Goal: Task Accomplishment & Management: Use online tool/utility

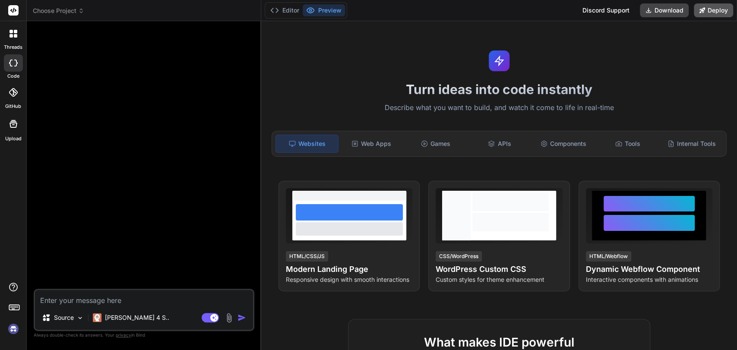
click at [702, 9] on icon at bounding box center [703, 10] width 6 height 6
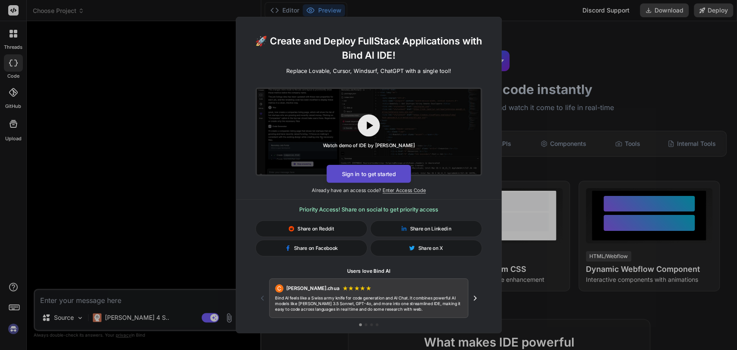
click at [363, 172] on button "Sign in to get started" at bounding box center [369, 174] width 84 height 18
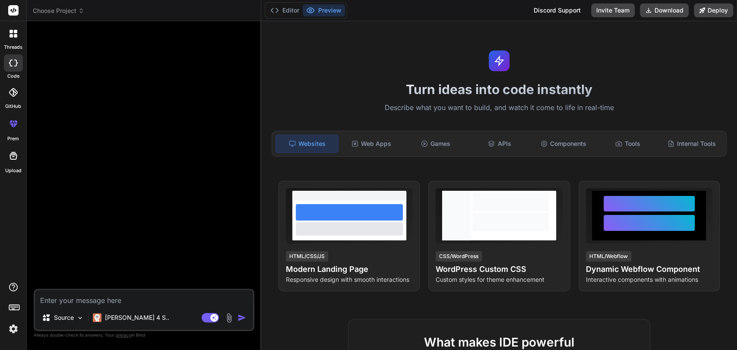
click at [73, 12] on span "Choose Project" at bounding box center [58, 10] width 51 height 9
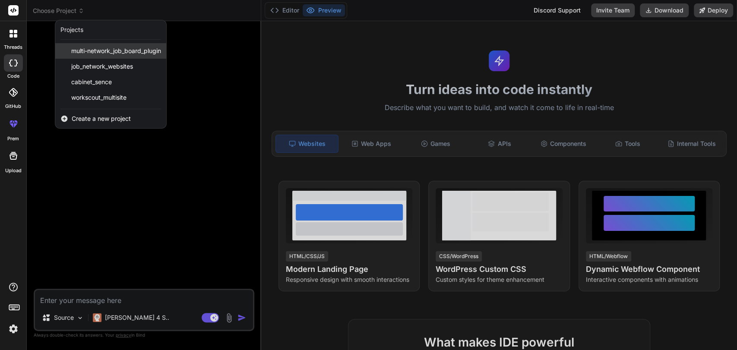
click at [98, 48] on span "multi-network_job_board_plugin" at bounding box center [116, 51] width 90 height 9
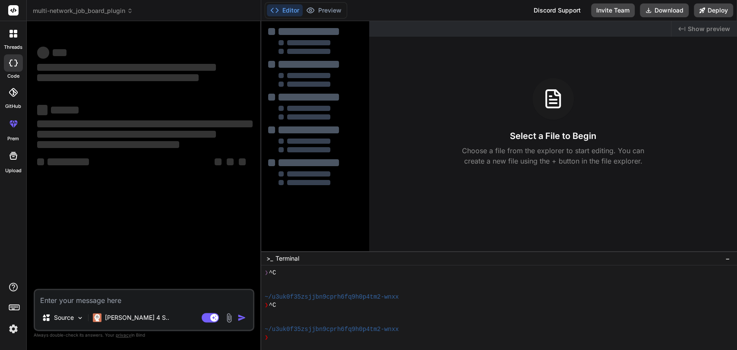
scroll to position [24, 0]
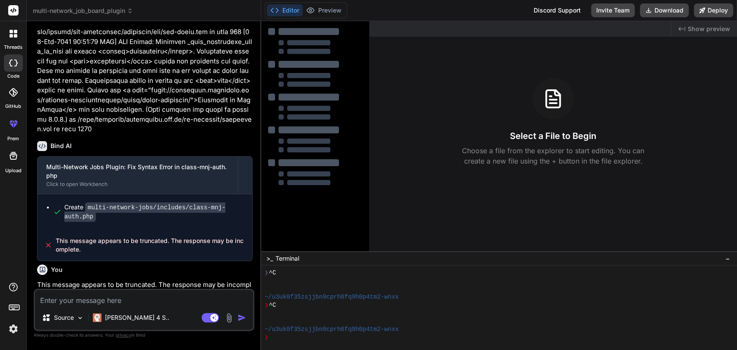
type textarea "x"
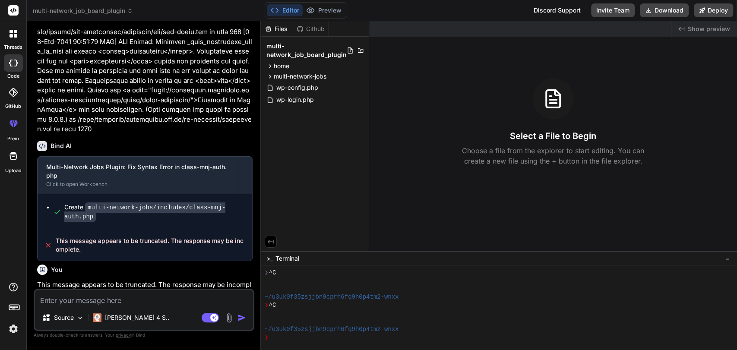
scroll to position [13374, 0]
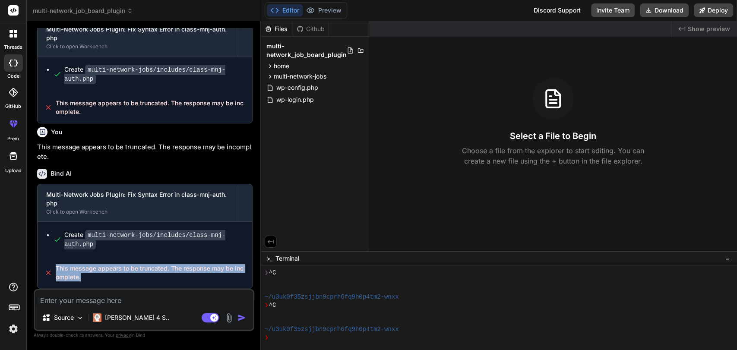
drag, startPoint x: 52, startPoint y: 265, endPoint x: 97, endPoint y: 274, distance: 45.5
click at [97, 274] on div "This message appears to be truncated. The response may be incomplete." at bounding box center [145, 272] width 215 height 31
copy span "This message appears to be truncated. The response may be incomplete."
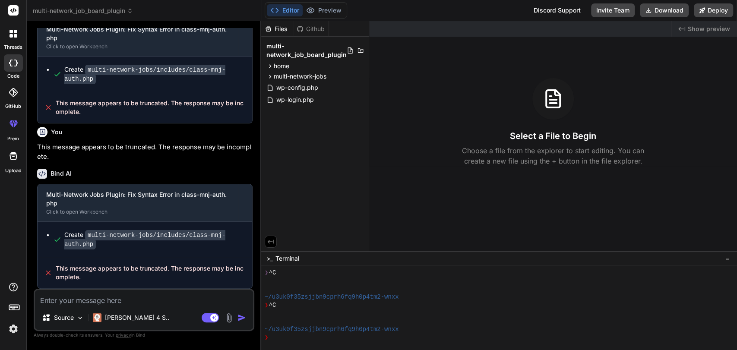
click at [64, 305] on textarea at bounding box center [144, 298] width 218 height 16
paste textarea "This message appears to be truncated. The response may be incomplete."
type textarea "This message appears to be truncated. The response may be incomplete."
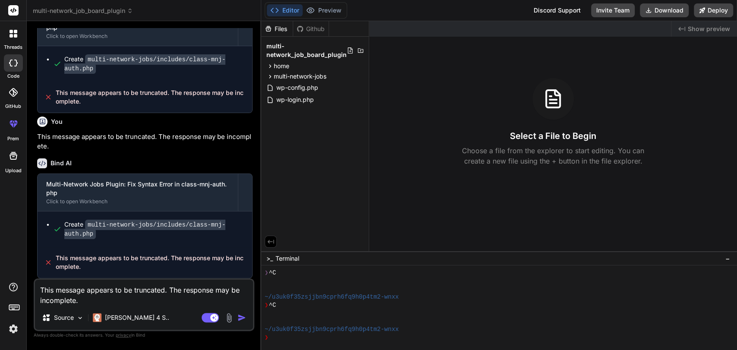
type textarea "x"
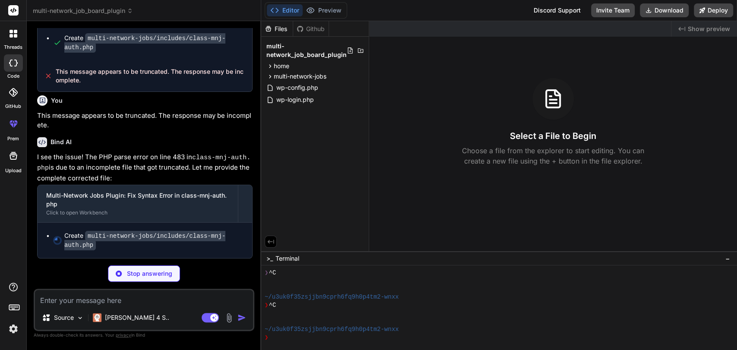
scroll to position [13559, 0]
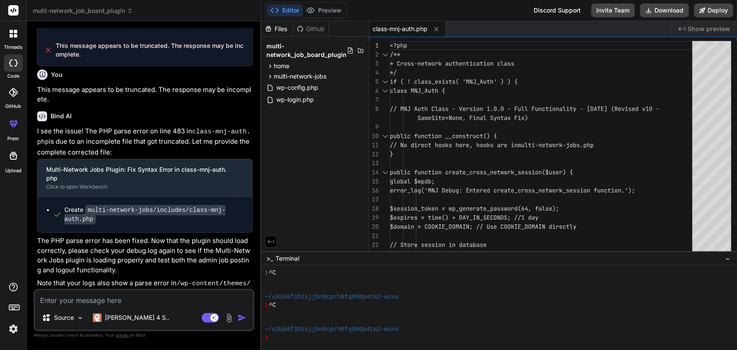
type textarea "x"
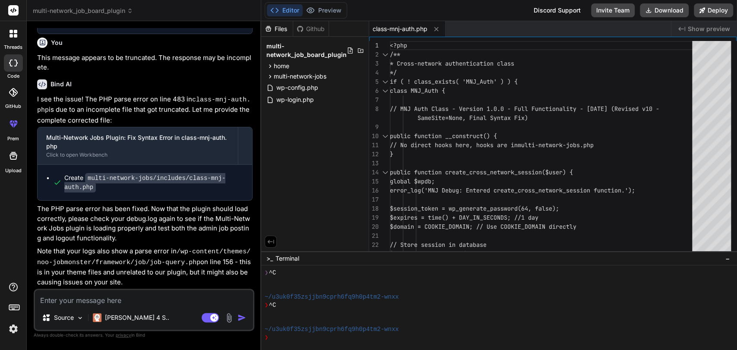
scroll to position [13616, 0]
type textarea "<?php /** * Cross-network authentication class */ if ( ! class_exists( 'MNJ_Aut…"
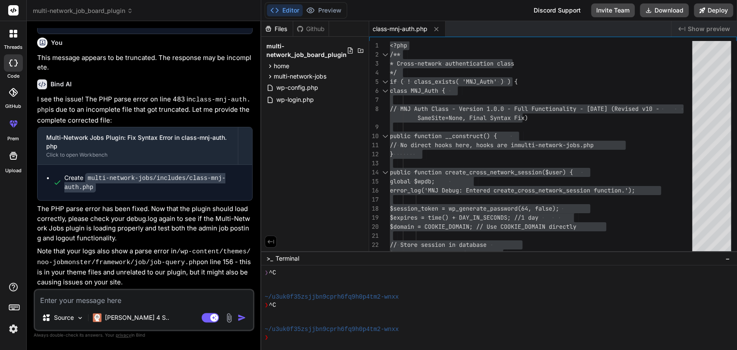
click at [100, 299] on textarea at bounding box center [144, 298] width 218 height 16
paste textarea "[[DATE] 10:54:09 UTC] MNJ Debug: Plugin multi-network-jobs.php loaded successfu…"
type textarea "[[DATE] 10:54:09 UTC] MNJ Debug: Plugin multi-network-jobs.php loaded successfu…"
type textarea "x"
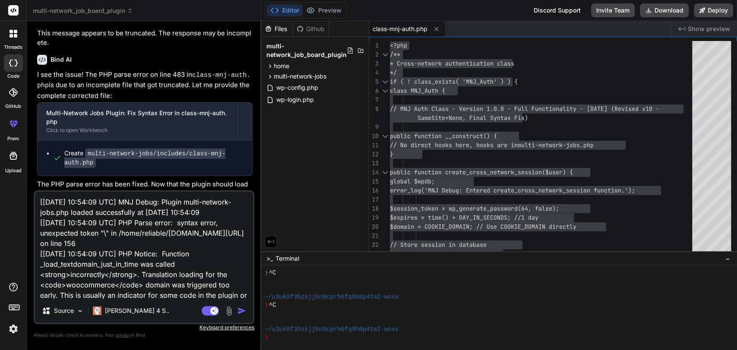
scroll to position [114, 0]
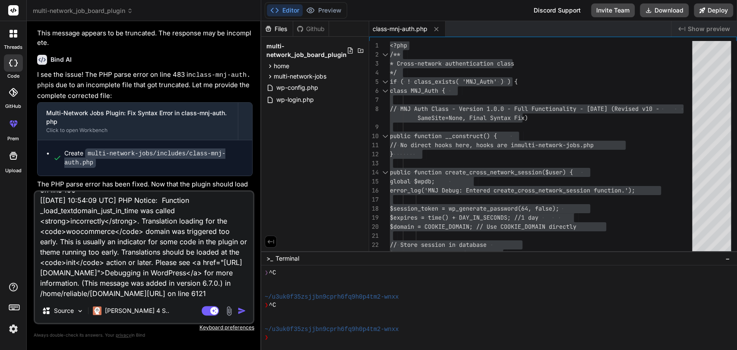
type textarea "[[DATE] 10:54:09 UTC] MNJ Debug: Plugin multi-network-jobs.php loaded successfu…"
click at [242, 310] on img "button" at bounding box center [242, 311] width 9 height 9
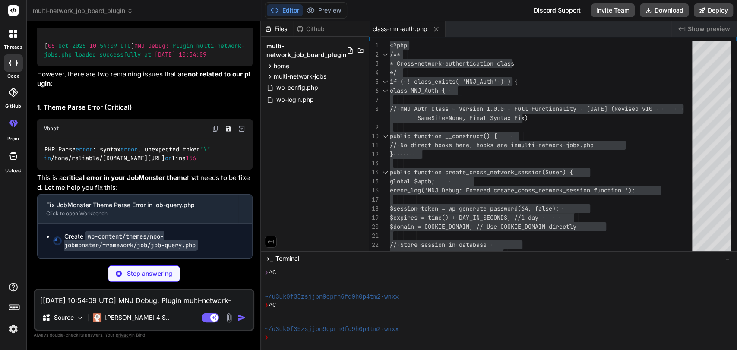
scroll to position [14175, 0]
type textarea "x"
type textarea "?>"
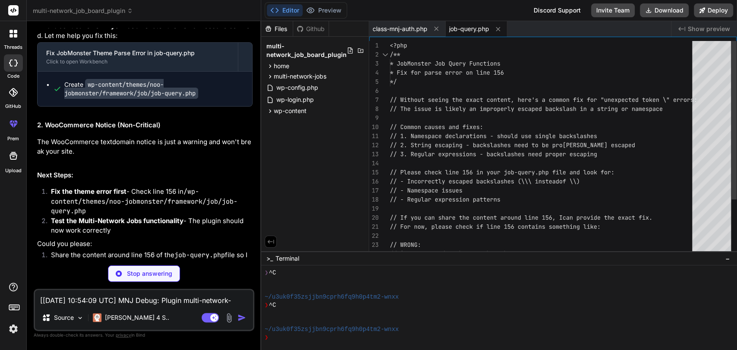
type textarea "x"
type textarea "<?php /** * JobMonster Job Query Functions * Fix for parse error on line 156 */…"
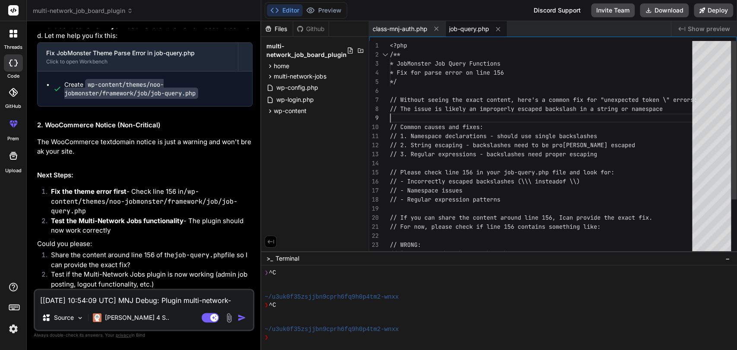
scroll to position [0, 0]
click at [435, 109] on div "<?php /** * JobMonster Job Query Functions * Fix for parse error on line 156 */…" at bounding box center [544, 186] width 308 height 290
type textarea "x"
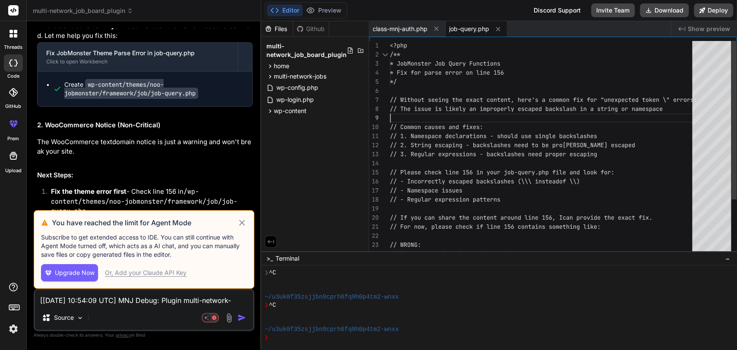
type textarea "<?php /** * JobMonster Job Query Functions * Fix for parse error on line 156 */…"
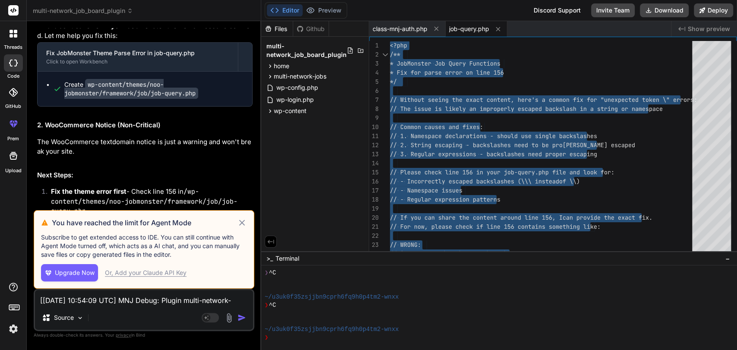
click at [241, 223] on icon at bounding box center [242, 223] width 6 height 6
type textarea "x"
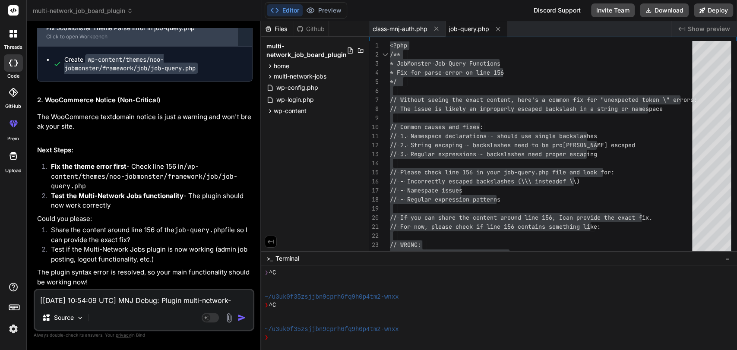
scroll to position [14310, 0]
click at [74, 301] on textarea "[[DATE] 10:54:09 UTC] MNJ Debug: Plugin multi-network-jobs.php loaded successfu…" at bounding box center [144, 298] width 218 height 16
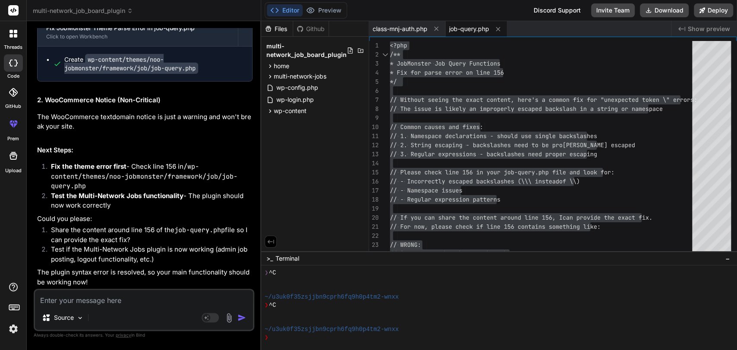
paste textarea "[[DATE] 10:55:24 UTC] MNJ Debug: Plugin multi-network-jobs.php loaded successfu…"
type textarea "[[DATE] 10:55:24 UTC] MNJ Debug: Plugin multi-network-jobs.php loaded successfu…"
click at [74, 301] on div "Source Agent Mode. When this toggle is activated, AI automatically makes decisi…" at bounding box center [144, 310] width 221 height 42
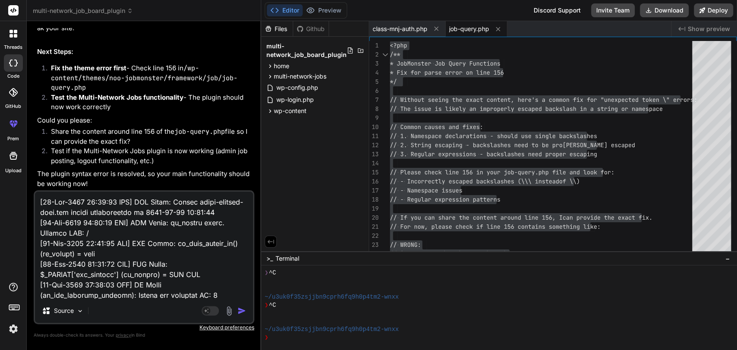
scroll to position [16515, 0]
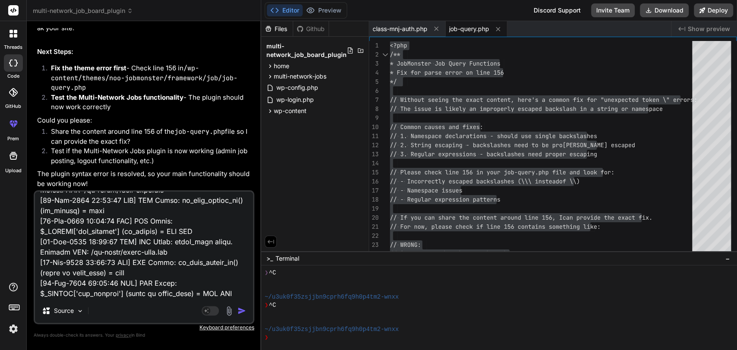
click at [240, 312] on img "button" at bounding box center [242, 311] width 9 height 9
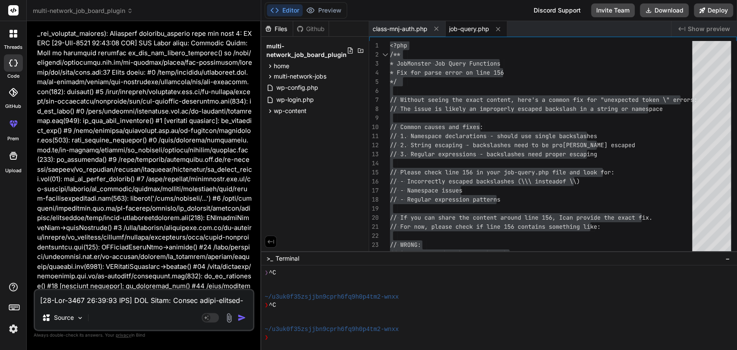
scroll to position [14614, 0]
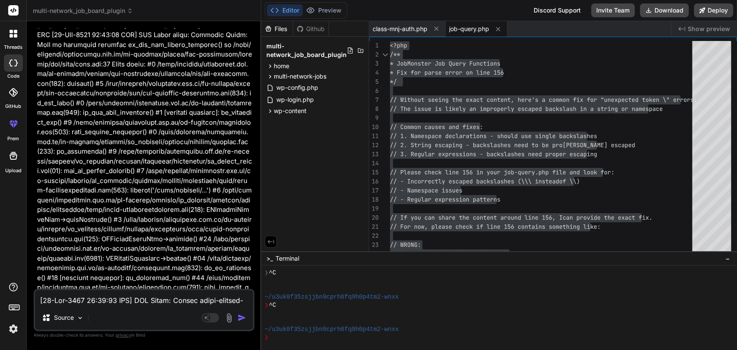
click at [240, 312] on div "Source" at bounding box center [144, 319] width 218 height 21
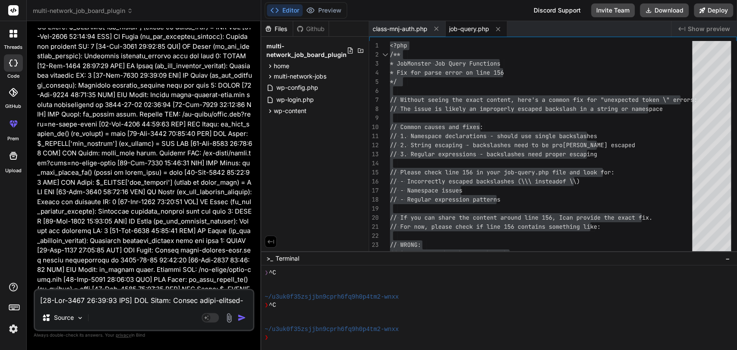
scroll to position [18565, 0]
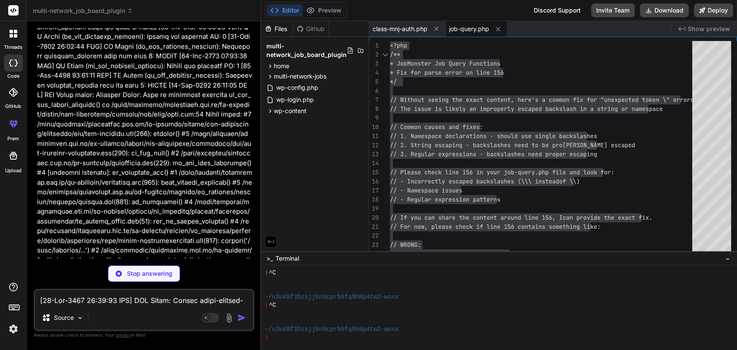
type textarea "x"
type textarea "include. // If this file is critical for rendering, the site might appear broke…"
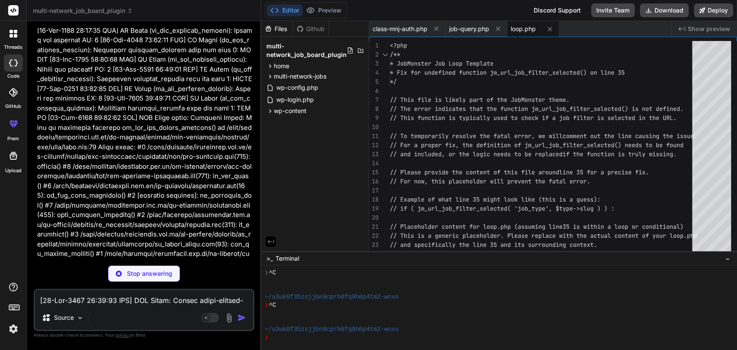
type textarea "x"
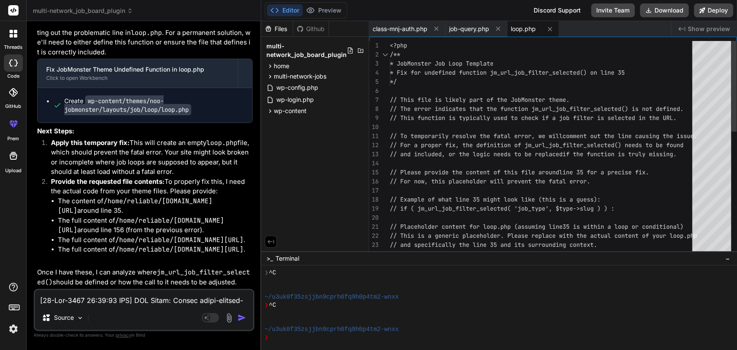
scroll to position [0, 0]
click at [490, 116] on div "<?php /** * JobMonster Job Loop Template * Fix for undefined function jm_url_jo…" at bounding box center [544, 295] width 308 height 508
click at [527, 28] on span "loop.php" at bounding box center [523, 29] width 25 height 9
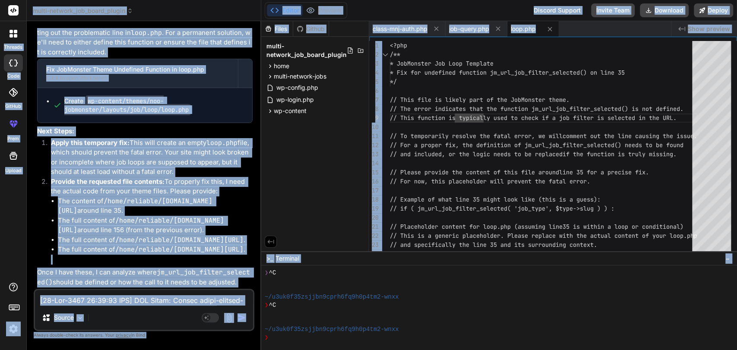
copy body "threads code GitHub prem Upload multi-network_job_board_plugin Created with Pix…"
click at [525, 31] on span "loop.php" at bounding box center [523, 29] width 25 height 9
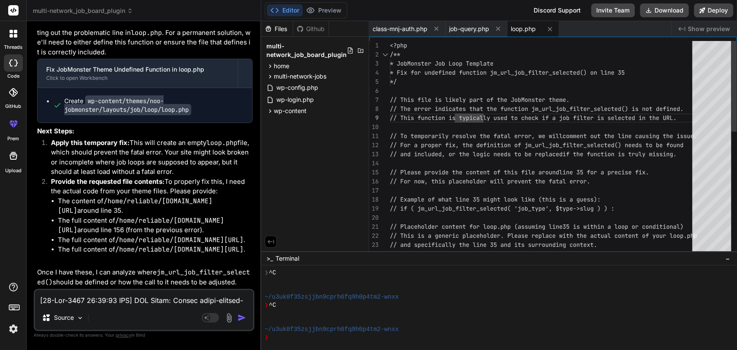
click at [507, 102] on div "<?php /** * JobMonster Job Loop Template * Fix for undefined function jm_url_jo…" at bounding box center [544, 295] width 308 height 508
type textarea "<?php /** * JobMonster Job Loop Template * Fix for undefined function jm_url_jo…"
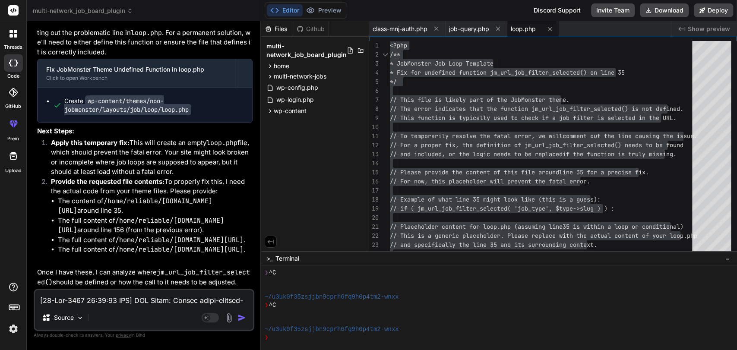
click at [67, 299] on textarea at bounding box center [144, 298] width 218 height 16
type textarea "o"
type textarea "x"
type textarea "on"
type textarea "x"
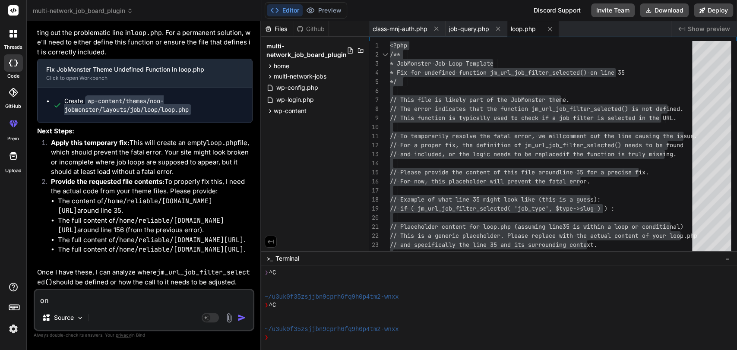
type textarea "on"
type textarea "x"
type textarea "on j"
type textarea "x"
type textarea "on jo"
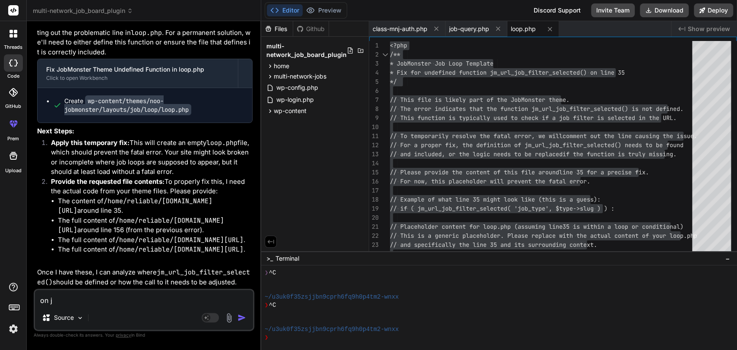
type textarea "x"
type textarea "on job"
type textarea "x"
type textarea "on jobs"
type textarea "x"
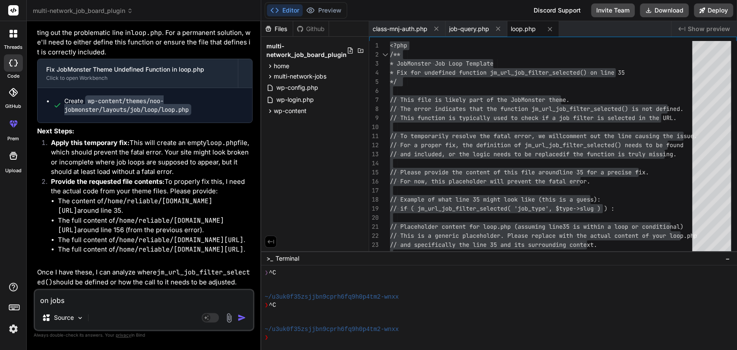
type textarea "on jobs"
type textarea "x"
type textarea "on jobs p"
type textarea "x"
type textarea "on jobs pa"
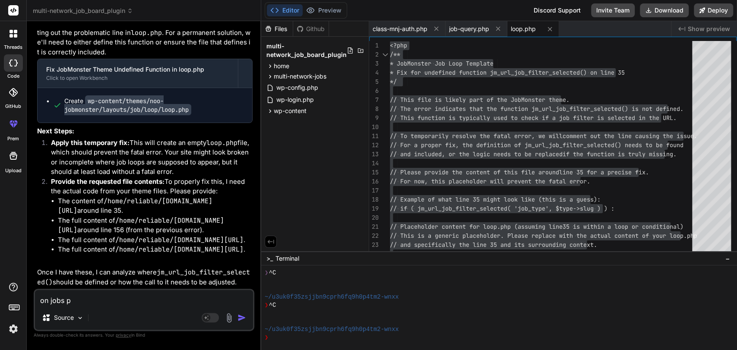
type textarea "x"
type textarea "on jobs pag"
type textarea "x"
type textarea "on jobs page"
type textarea "x"
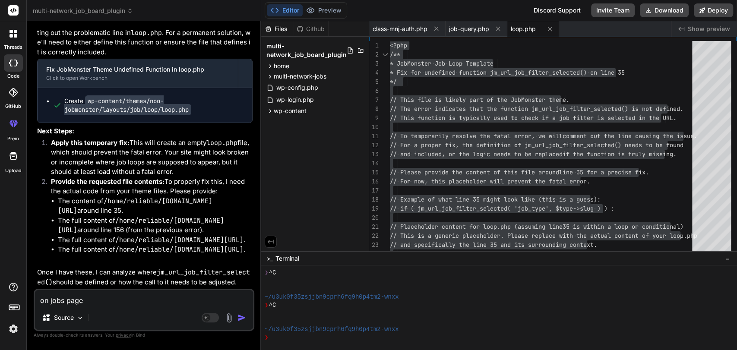
type textarea "on jobs page"
type textarea "x"
paste textarea "// ... (content after line 35) ... // --- END PLACEHOLDER CONTENT --- // Since …"
type textarea "on jobs page // ... (content after line 35) ... // --- END PLACEHOLDER CONTENT …"
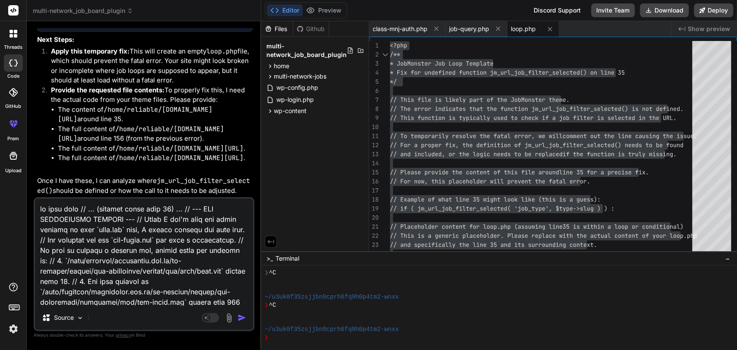
scroll to position [353, 0]
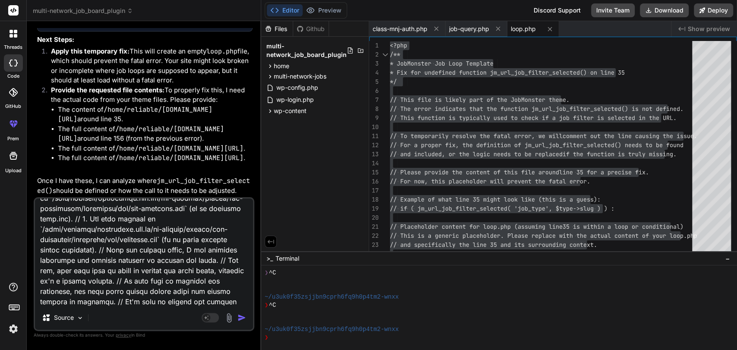
type textarea "x"
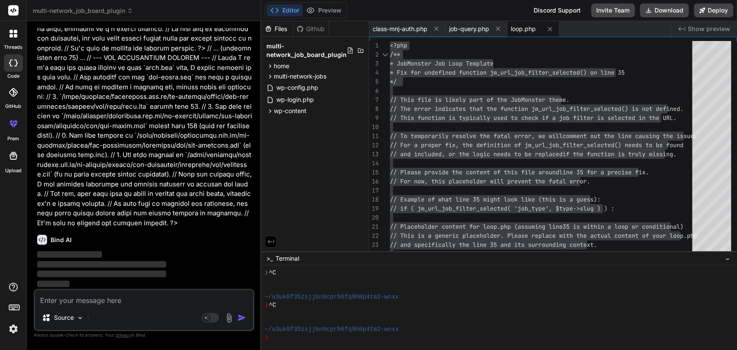
scroll to position [25232, 0]
type textarea "x"
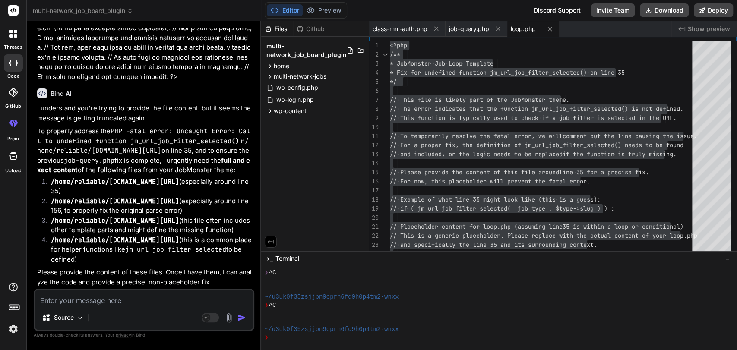
scroll to position [25464, 0]
click at [86, 304] on textarea at bounding box center [144, 298] width 218 height 16
type textarea "i"
type textarea "x"
type textarea "in"
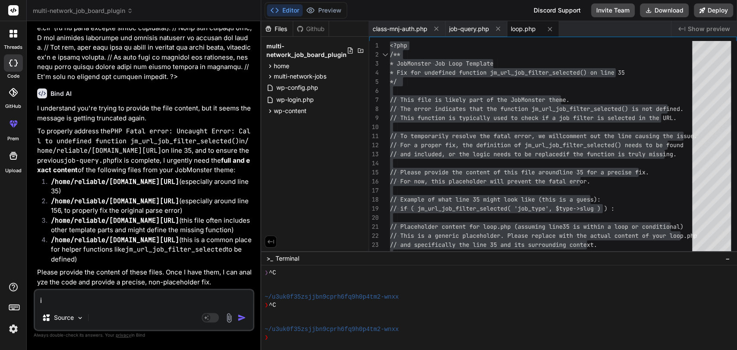
type textarea "x"
type textarea "in"
type textarea "x"
type textarea "in j"
type textarea "x"
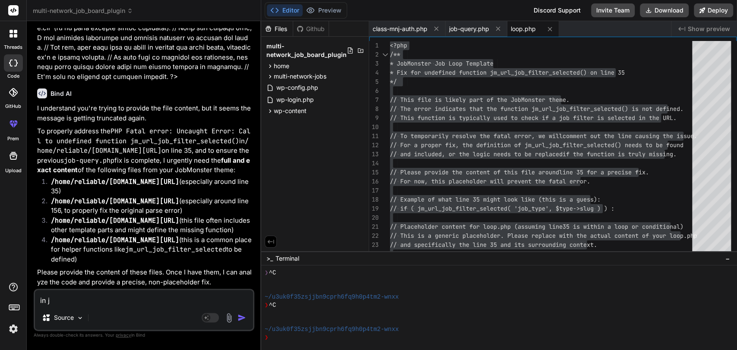
type textarea "in jo"
type textarea "x"
type textarea "in job"
type textarea "x"
type textarea "in job"
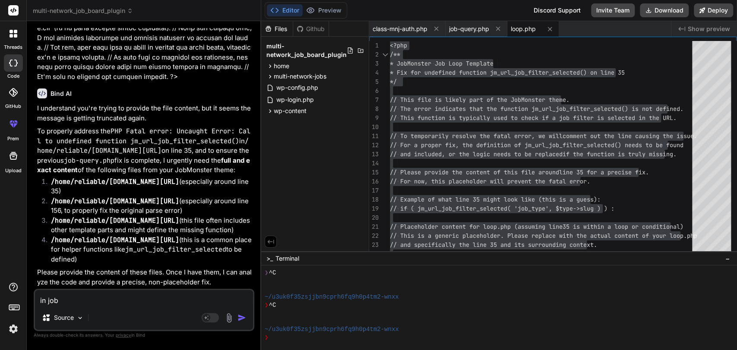
type textarea "x"
type textarea "in job"
type textarea "x"
type textarea "in jobs"
type textarea "x"
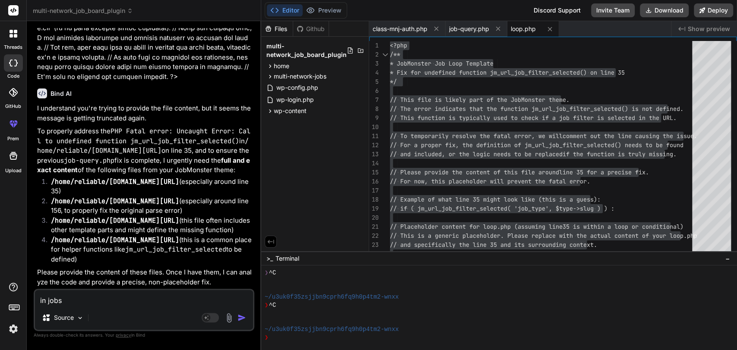
type textarea "in jobs"
type textarea "x"
type textarea "in jobs p"
type textarea "x"
type textarea "in jobs pa"
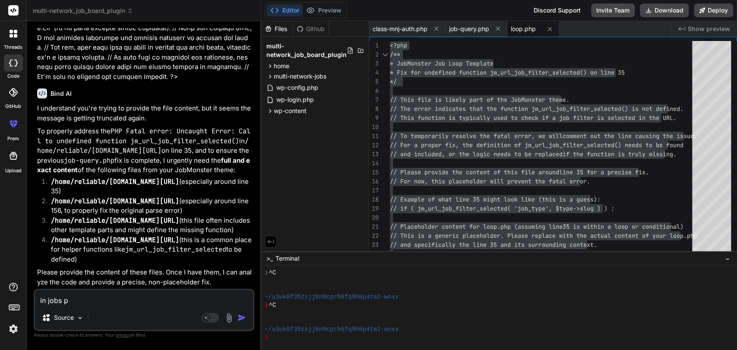
type textarea "x"
type textarea "in jobs pag"
type textarea "x"
type textarea "in jobs page"
type textarea "x"
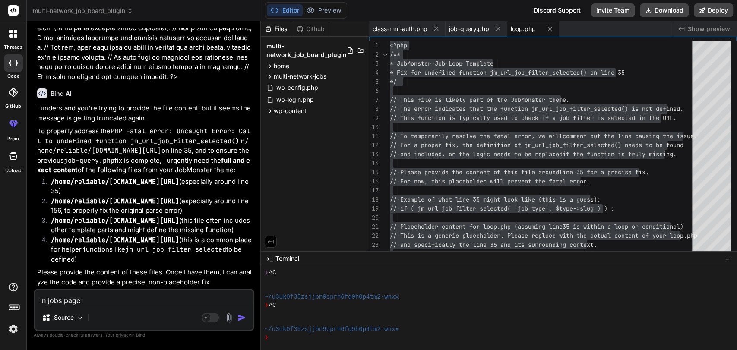
type textarea "in jobs page"
type textarea "x"
type textarea "in jobs page f"
type textarea "x"
type textarea "in jobs page fr"
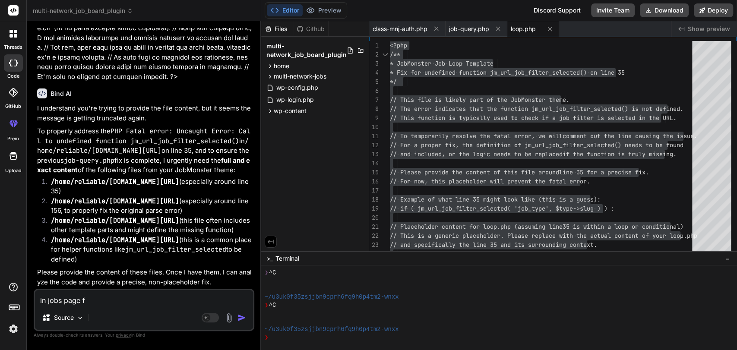
type textarea "x"
type textarea "in jobs page fro"
type textarea "x"
type textarea "in jobs page fro"
type textarea "x"
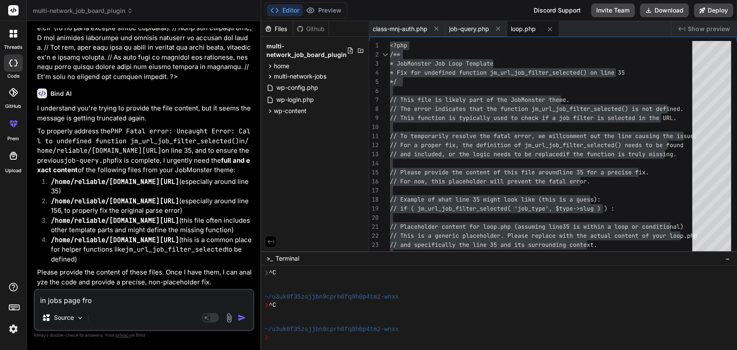
type textarea "in jobs page fro"
type textarea "x"
type textarea "in jobs page fr"
type textarea "x"
type textarea "in jobs page f"
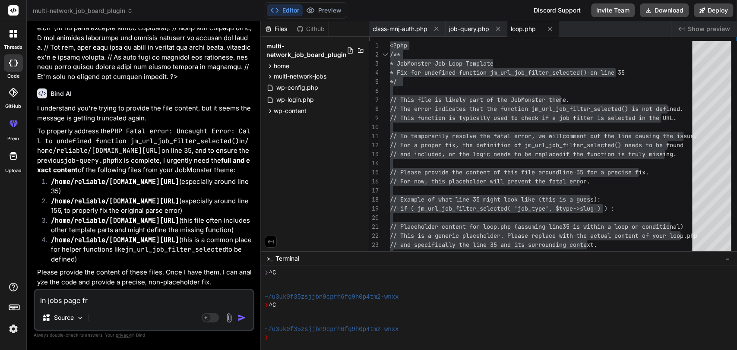
type textarea "x"
type textarea "in jobs page fr"
type textarea "x"
type textarea "in jobs page fro"
type textarea "x"
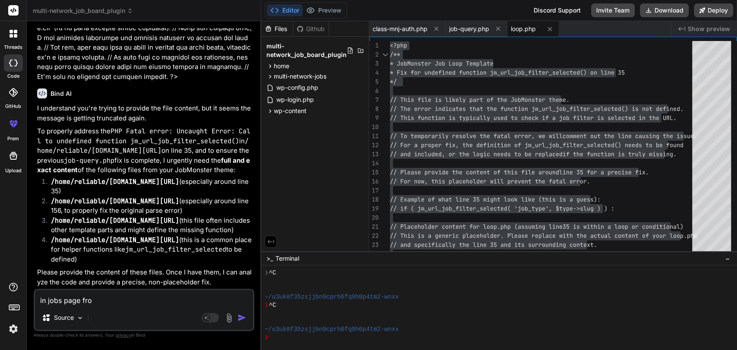
type textarea "in jobs page fron"
type textarea "x"
type textarea "in jobs page fron"
type textarea "x"
type textarea "in jobs page fron f"
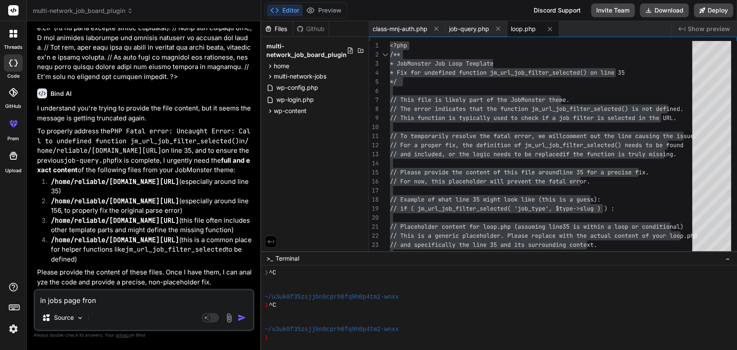
type textarea "x"
type textarea "in jobs page fron fr"
type textarea "x"
type textarea "in jobs page fron fro"
type textarea "x"
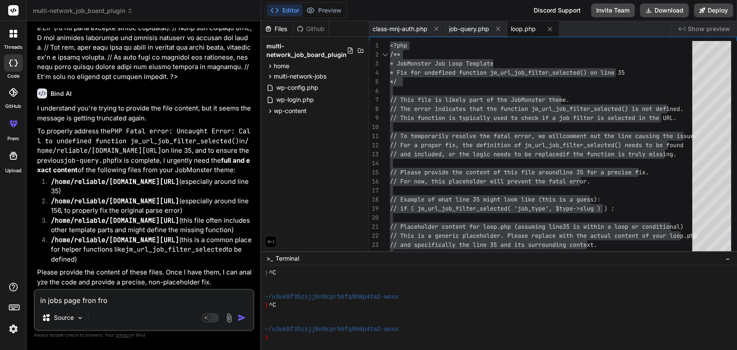
type textarea "in jobs page fron fron"
type textarea "x"
type textarea "in jobs page fron front"
type textarea "x"
type textarea "in jobs page fron front"
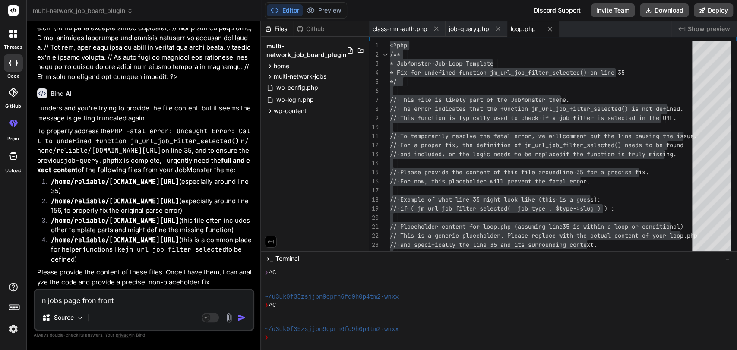
type textarea "x"
type textarea "in jobs page fron front p"
type textarea "x"
type textarea "in jobs page fron front pa"
type textarea "x"
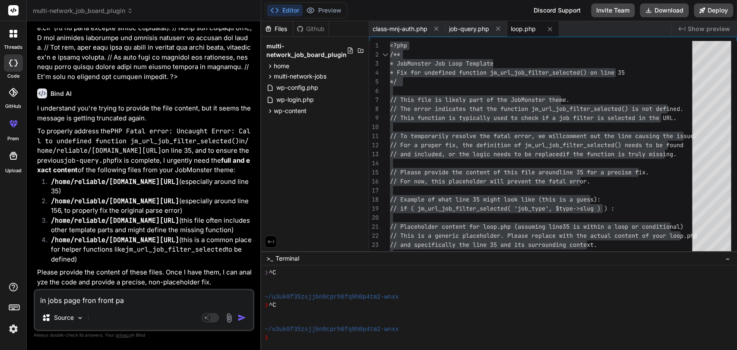
type textarea "in jobs page fron front pag"
type textarea "x"
type textarea "in jobs page fron front page"
type textarea "x"
type textarea "in jobs page fron front page"
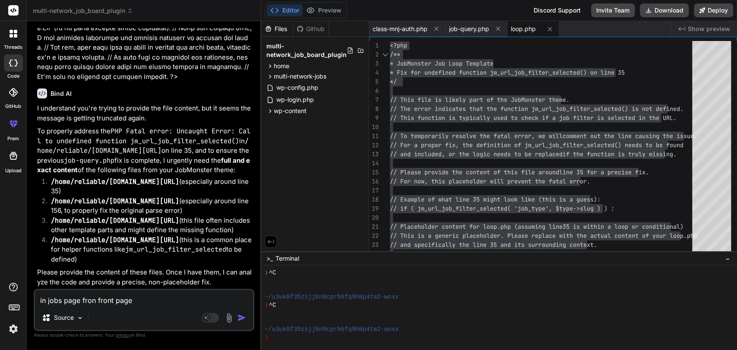
type textarea "x"
type textarea "in jobs page fron front page o"
type textarea "x"
type textarea "in jobs page fron front page of"
type textarea "x"
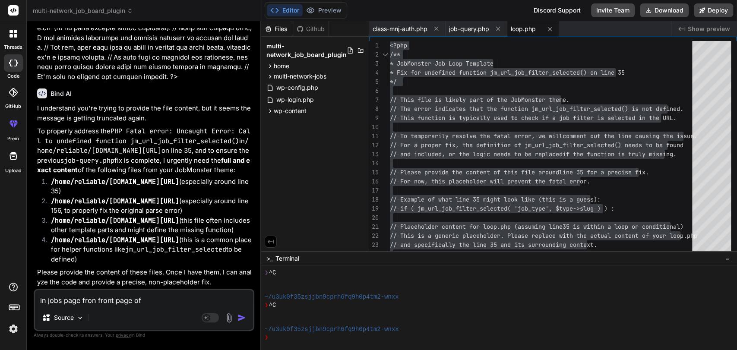
type textarea "in jobs page fron front page of"
type textarea "x"
type textarea "in jobs page fron front page of w"
type textarea "x"
type textarea "in jobs page fron front page of we"
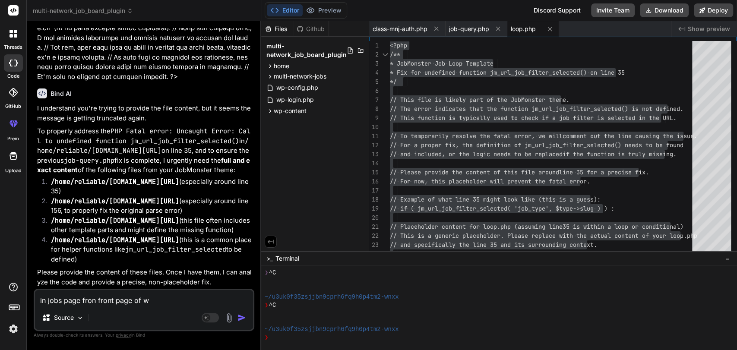
type textarea "x"
type textarea "in jobs page fron front page of web"
type textarea "x"
type textarea "in jobs page fron front page of webs"
type textarea "x"
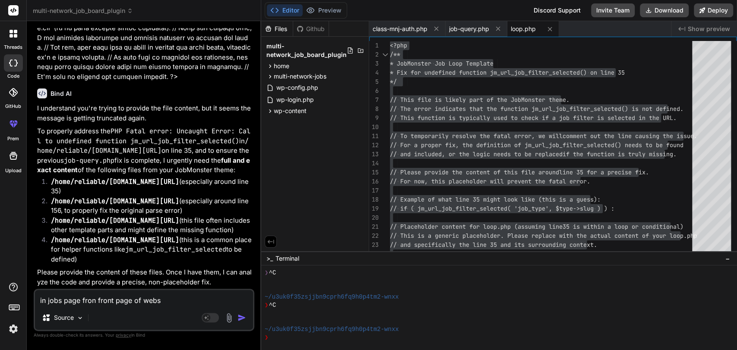
type textarea "in jobs page fron front page of websi"
type textarea "x"
type textarea "in jobs page fron front page of websit"
type textarea "x"
type textarea "in jobs page fron front page of website"
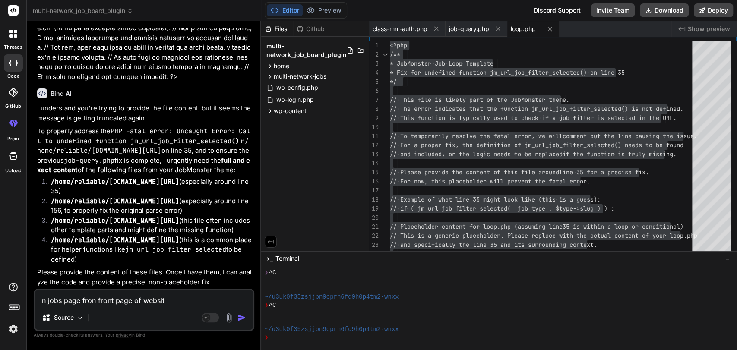
type textarea "x"
type textarea "in jobs page fron front page of website"
type textarea "x"
type textarea "in jobs page fron front page of website i"
type textarea "x"
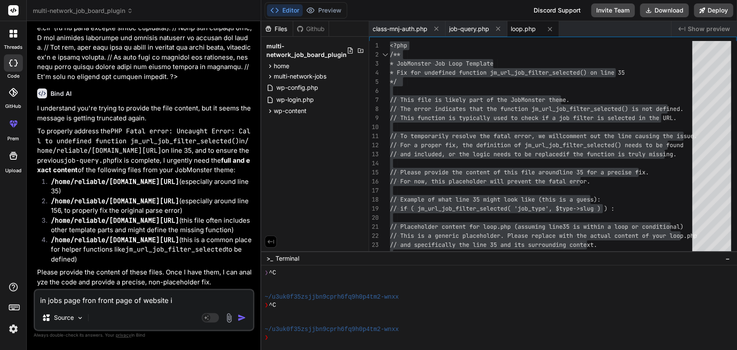
type textarea "in jobs page fron front page of website i"
type textarea "x"
type textarea "in jobs page fron front page of website i c"
type textarea "x"
type textarea "in jobs page fron front page of website i ca"
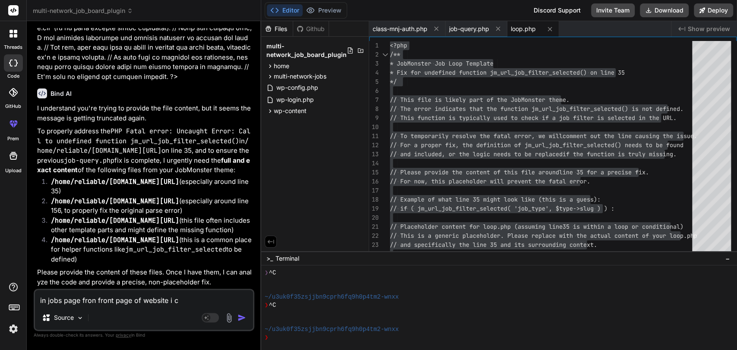
type textarea "x"
type textarea "in jobs page fron front page of website i can"
type textarea "x"
type textarea "in jobs page fron front page of website i can"
type textarea "x"
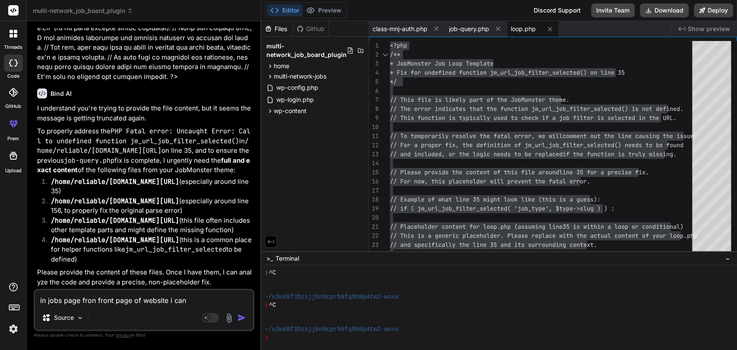
type textarea "in jobs page fron front page of website i can s"
type textarea "x"
type textarea "in jobs page fron front page of website i can se"
type textarea "x"
type textarea "in jobs page fron front page of website i can see"
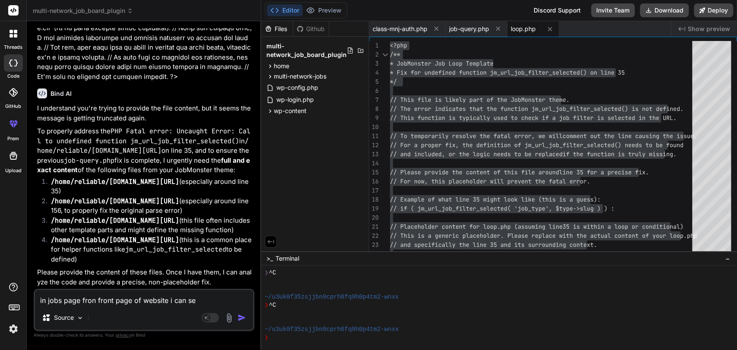
type textarea "x"
type textarea "in jobs page fron front page of website i can see"
type textarea "x"
type textarea "in jobs page fron front page of website i can see t"
type textarea "x"
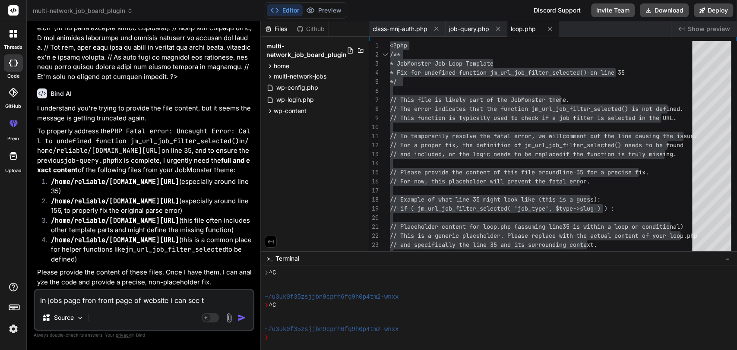
type textarea "in jobs page fron front page of website i can see th"
type textarea "x"
type textarea "in jobs page fron front page of website i can see the"
type textarea "x"
type textarea "in jobs page fron front page of website i can see the"
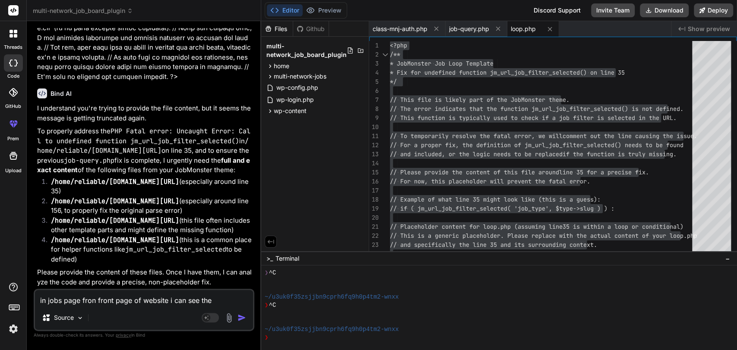
type textarea "x"
type textarea "in jobs page fron front page of website i can see the p"
type textarea "x"
type textarea "in jobs page fron front page of website i can see the pr"
type textarea "x"
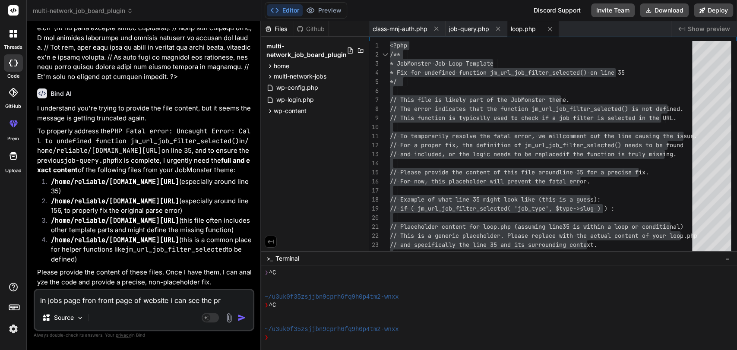
type textarea "in jobs page fron front page of website i can see the pro"
type textarea "x"
type textarea "in jobs page fron front page of website i can see the pr"
type textarea "x"
type textarea "in jobs page fron front page of website i can see the p"
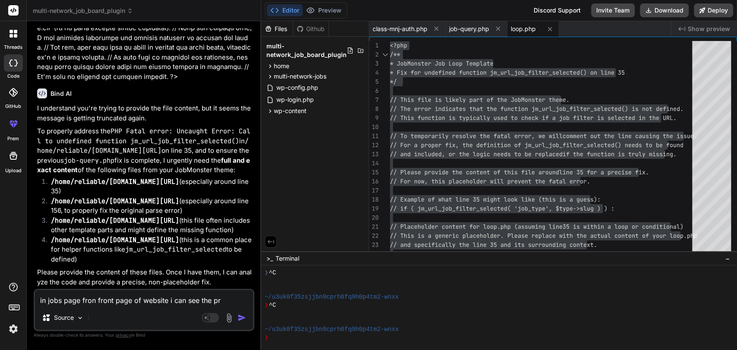
type textarea "x"
type textarea "in jobs page fron front page of website i can see the"
type textarea "x"
type textarea "in jobs page fron front page of website i can see the c"
type textarea "x"
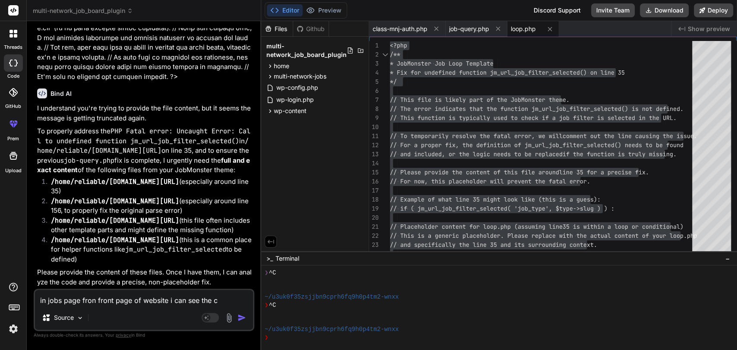
type textarea "in jobs page fron front page of website i can see the co"
type textarea "x"
type textarea "in jobs page fron front page of website i can see the con"
type textarea "x"
type textarea "in jobs page fron front page of website i can see the cont"
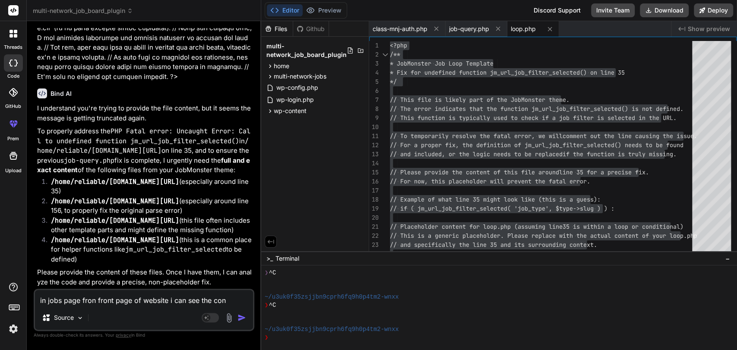
type textarea "x"
type textarea "in jobs page fron front page of website i can see the [PERSON_NAME]"
type textarea "x"
type textarea "in jobs page fron front page of website i can see the conten"
type textarea "x"
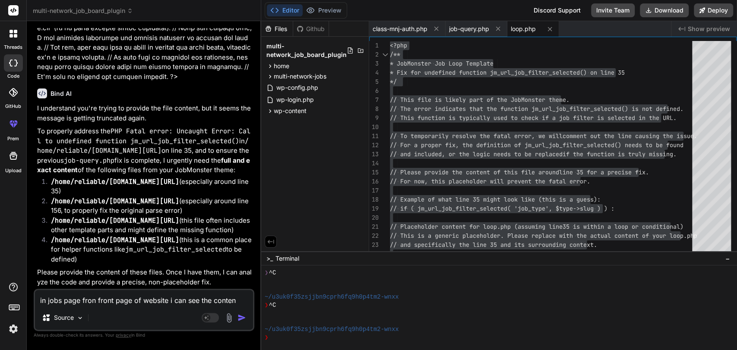
type textarea "in jobs page fron front page of website i can see the content"
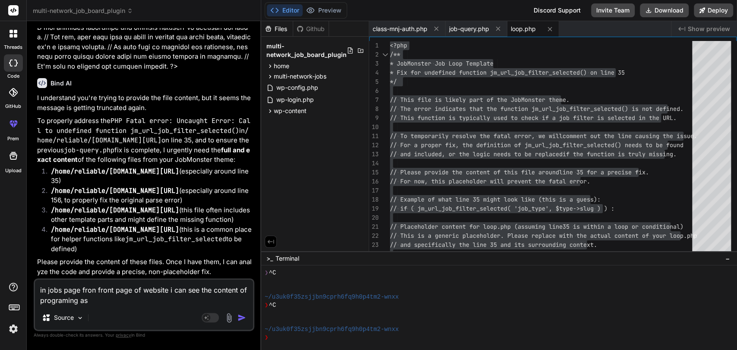
paste textarea "// ... (content after line 35) ... // --- END PLACEHOLDER CONTENT --- // Since …"
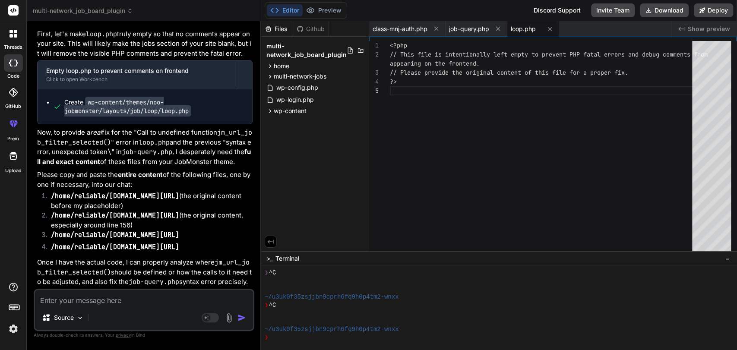
scroll to position [0, 0]
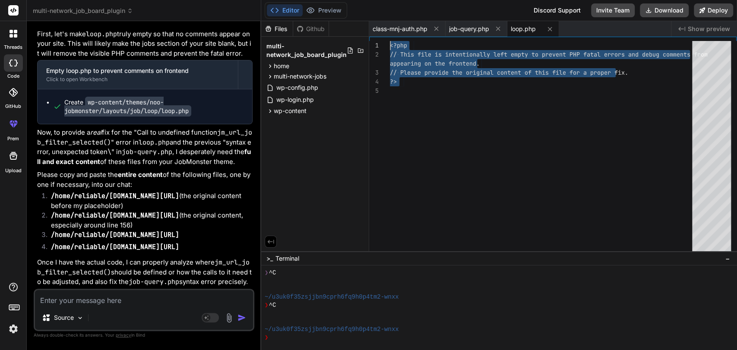
drag, startPoint x: 406, startPoint y: 100, endPoint x: 377, endPoint y: 38, distance: 68.0
click at [390, 41] on div "<?php // This file is intentionally left empty to preven t PHP fatal errors and…" at bounding box center [544, 148] width 308 height 215
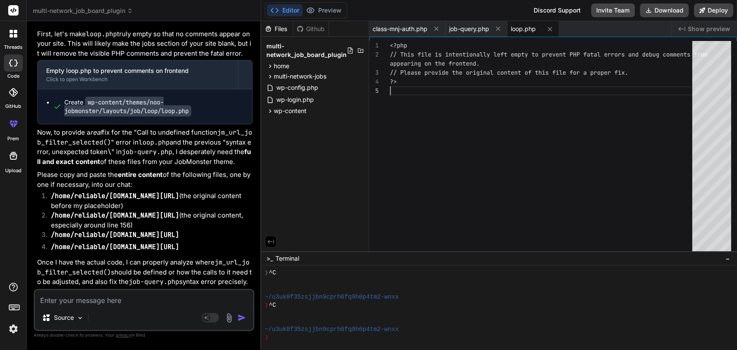
click at [448, 158] on div "<?php // This file is intentionally left empty to preven t PHP fatal errors and…" at bounding box center [544, 148] width 308 height 215
click at [104, 300] on textarea at bounding box center [144, 298] width 218 height 16
paste textarea "[[DATE] 11:37:18 UTC] MNJ Debug: Plugin multi-network-jobs.php loaded successfu…"
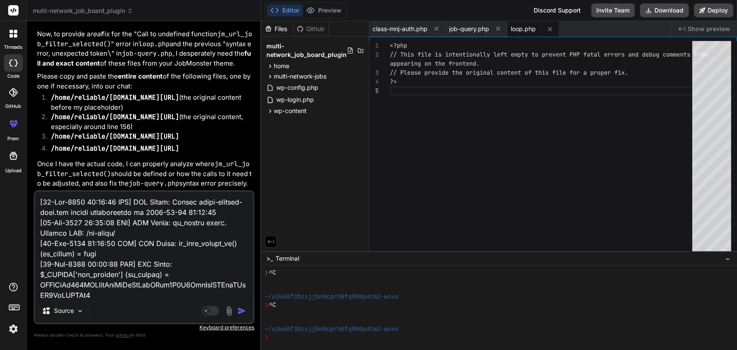
scroll to position [1856, 0]
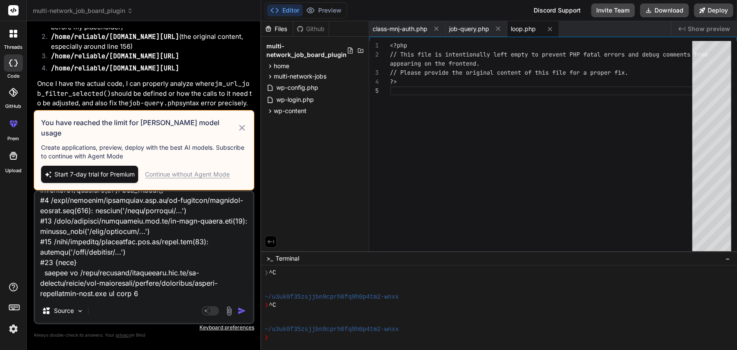
click at [192, 174] on div "Continue without Agent Mode" at bounding box center [187, 174] width 85 height 9
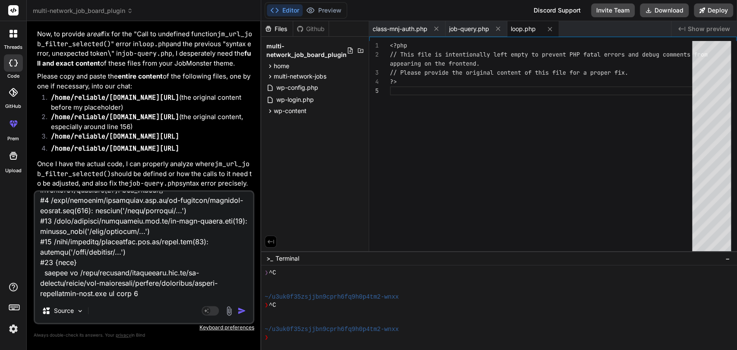
scroll to position [1857, 0]
click at [243, 311] on img "button" at bounding box center [242, 311] width 9 height 9
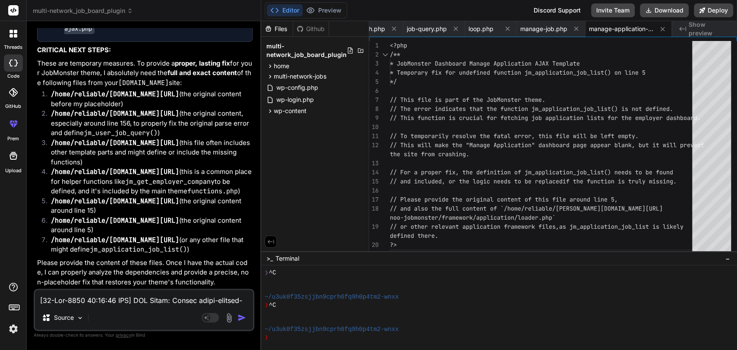
scroll to position [27985, 0]
click at [537, 28] on span "manage-job.php" at bounding box center [544, 29] width 47 height 9
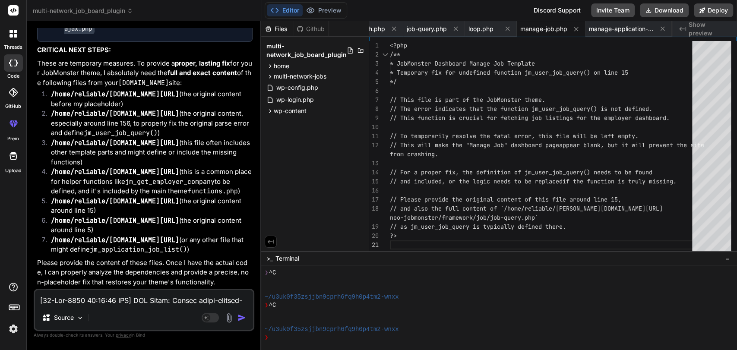
scroll to position [0, 0]
click at [473, 75] on div "<?php /** * JobMonster Dashboard Manage Job Template * [DEMOGRAPHIC_DATA] fix f…" at bounding box center [544, 148] width 308 height 215
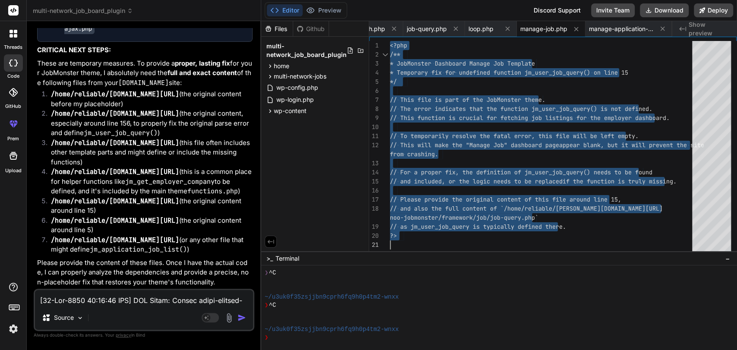
scroll to position [28043, 0]
click at [623, 28] on span "manage-application-ajax.php" at bounding box center [621, 29] width 65 height 9
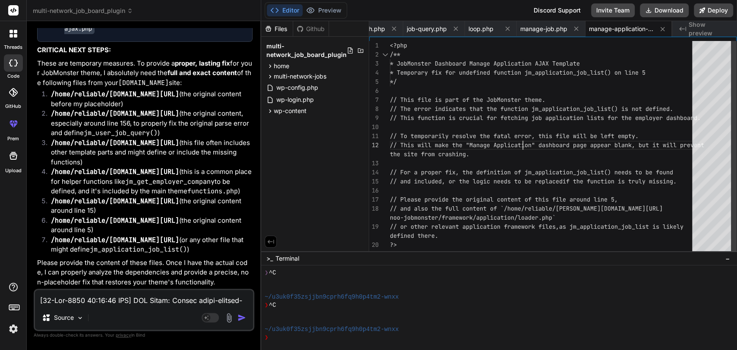
scroll to position [0, 0]
click at [533, 142] on div "<?php /** * JobMonster Dashboard Manage Application AJAX Te mplate * Temporary …" at bounding box center [544, 150] width 308 height 218
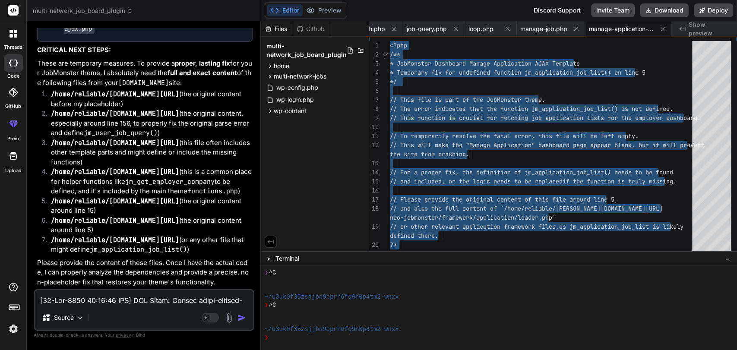
click at [103, 303] on textarea at bounding box center [144, 298] width 218 height 16
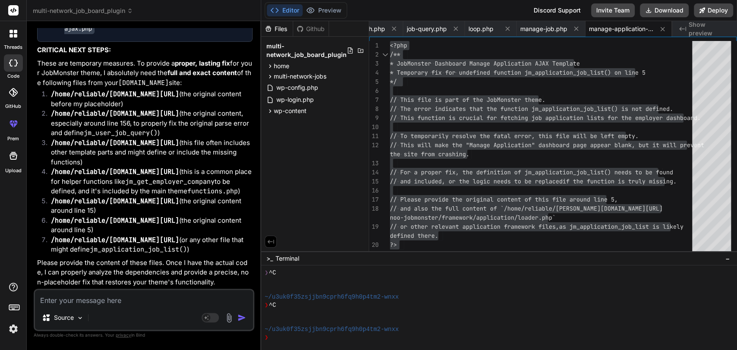
paste textarea "[[DATE] 11:42:39 UTC] MNJ Debug: Plugin multi-network-jobs.php loaded successfu…"
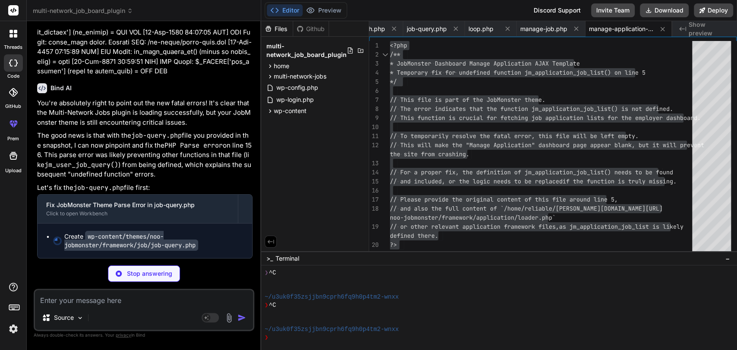
scroll to position [32441, 0]
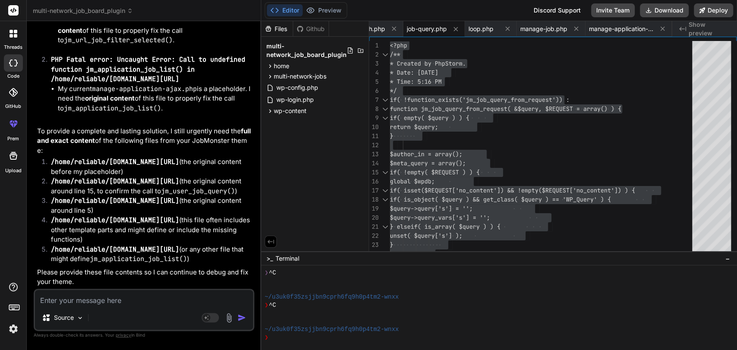
click at [75, 305] on textarea at bounding box center [144, 298] width 218 height 16
paste textarea "[[DATE] 11:44:42 UTC] MNJ Debug: Plugin multi-network-jobs.php loaded successfu…"
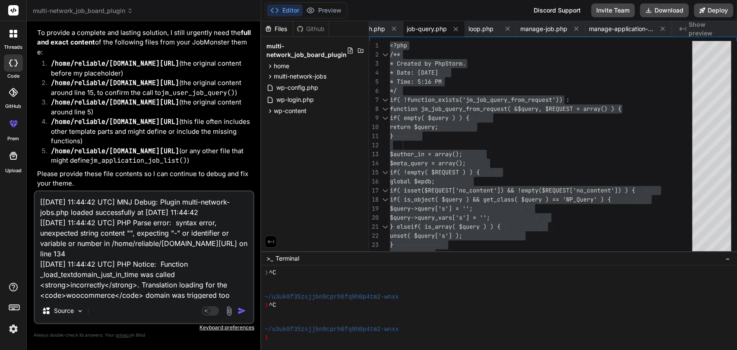
scroll to position [114, 0]
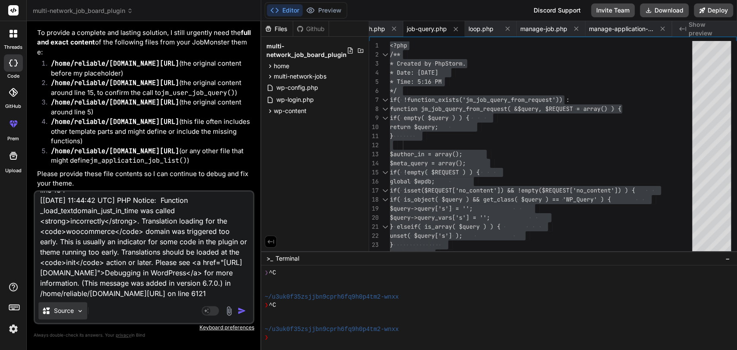
click at [77, 312] on img at bounding box center [79, 311] width 7 height 7
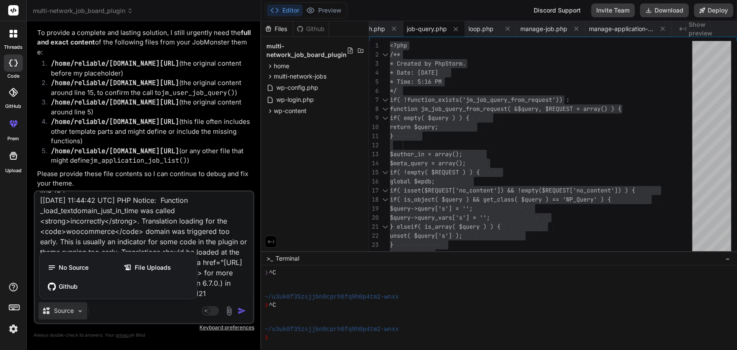
click at [234, 311] on div at bounding box center [368, 175] width 737 height 350
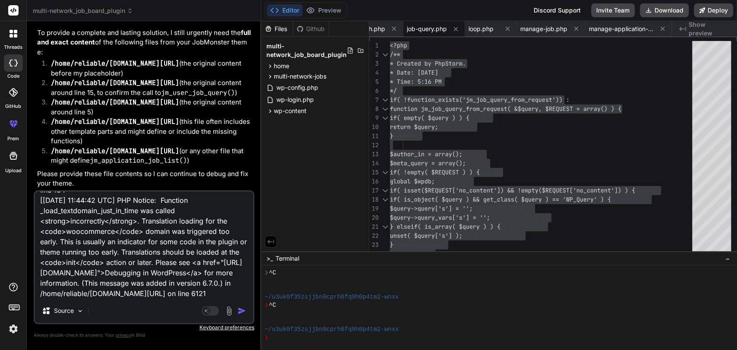
click at [238, 311] on img "button" at bounding box center [242, 311] width 9 height 9
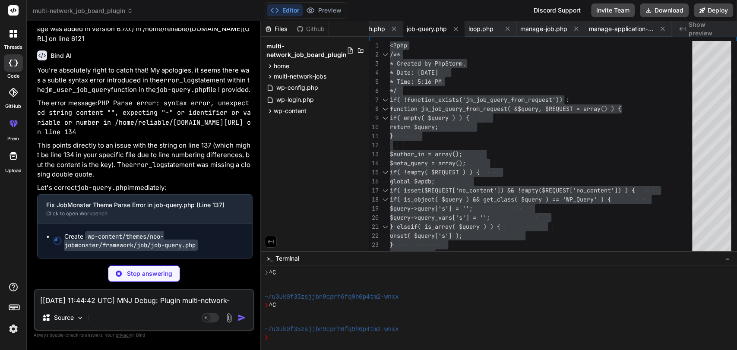
scroll to position [33389, 0]
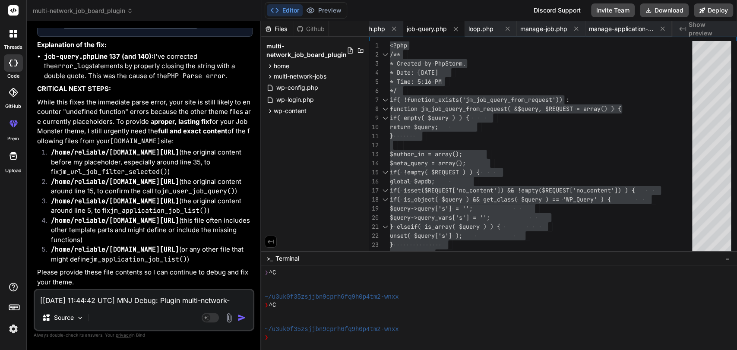
click at [72, 298] on textarea "[[DATE] 11:44:42 UTC] MNJ Debug: Plugin multi-network-jobs.php loaded successfu…" at bounding box center [144, 298] width 218 height 16
paste textarea "[[DATE] 11:44:42 UTC] MNJ Debug: Plugin multi-network-jobs.php loaded successfu…"
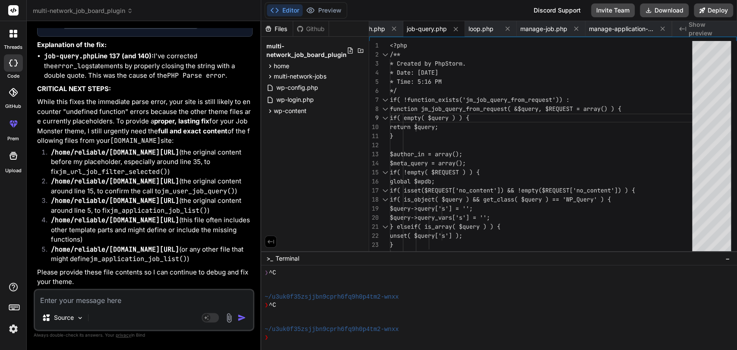
click at [680, 29] on icon at bounding box center [682, 29] width 7 height 4
click at [424, 30] on span "job-query.php" at bounding box center [427, 29] width 40 height 9
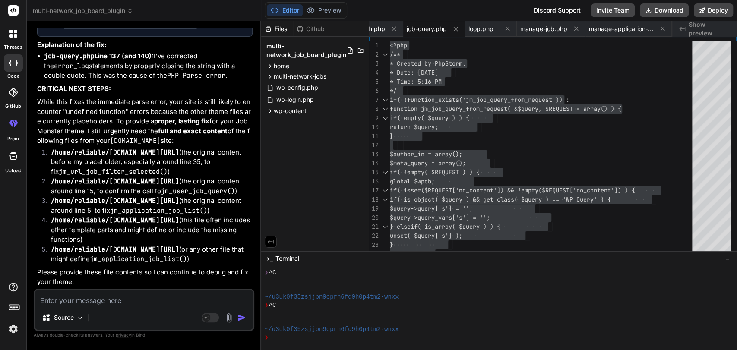
click at [76, 305] on textarea at bounding box center [144, 298] width 218 height 16
paste textarea "[[DATE] 11:48:23 UTC] MNJ Debug: Plugin multi-network-jobs.php loaded successfu…"
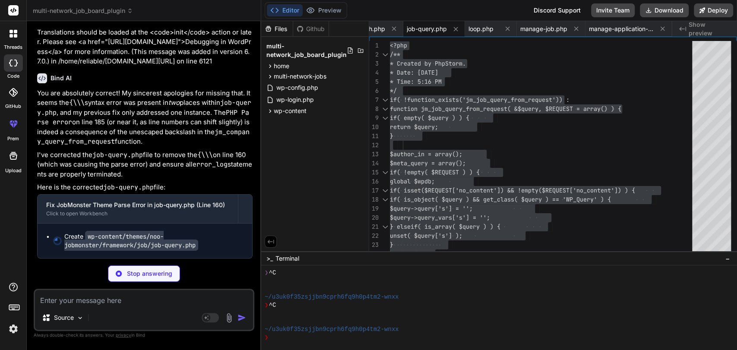
scroll to position [41230, 0]
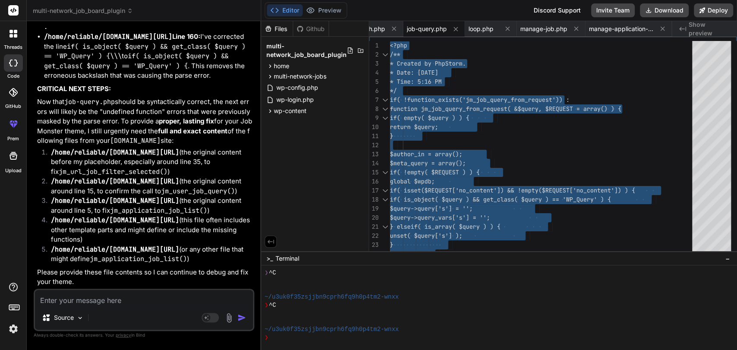
click at [86, 304] on textarea at bounding box center [144, 298] width 218 height 16
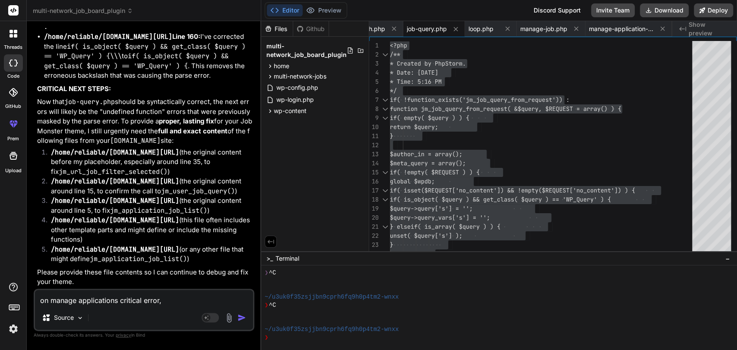
paste textarea "[[DATE] 11:54:00 UTC] MNJ Debug: Plugin multi-network-jobs.php loaded successfu…"
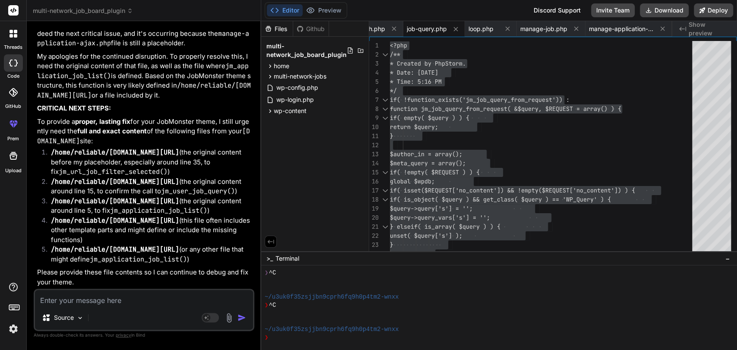
scroll to position [42762, 0]
click at [64, 300] on textarea at bounding box center [144, 298] width 218 height 16
paste textarea "<?php // This file is intentionally left empty to prevent PHP fatal errors and …"
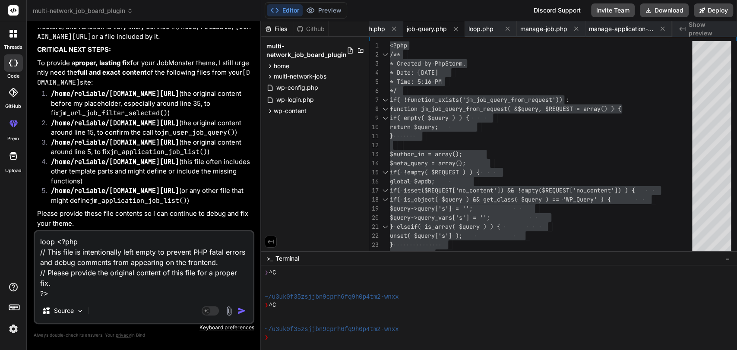
click at [163, 127] on code "/home/reliable/[DOMAIN_NAME][URL]" at bounding box center [115, 123] width 128 height 9
click at [86, 287] on textarea "loop <?php // This file is intentionally left empty to prevent PHP fatal errors…" at bounding box center [144, 265] width 218 height 67
paste textarea "<?php /** * JobMonster Dashboard Manage Job Template * [DEMOGRAPHIC_DATA] fix f…"
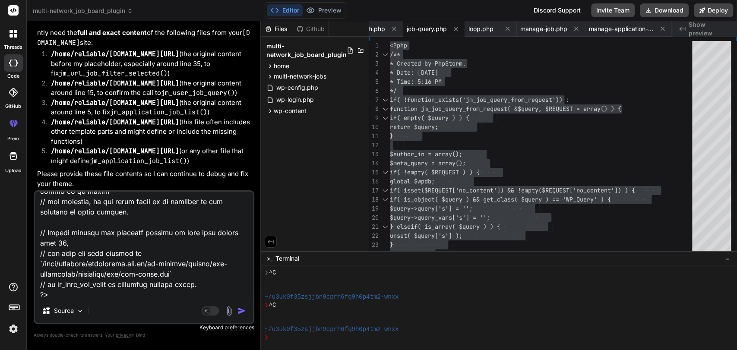
scroll to position [42857, 0]
paste textarea "<?php $job_filter = isset( $_REQUEST[ 'job' ] ) ? absint( $_REQUEST[ 'job' ] ) …"
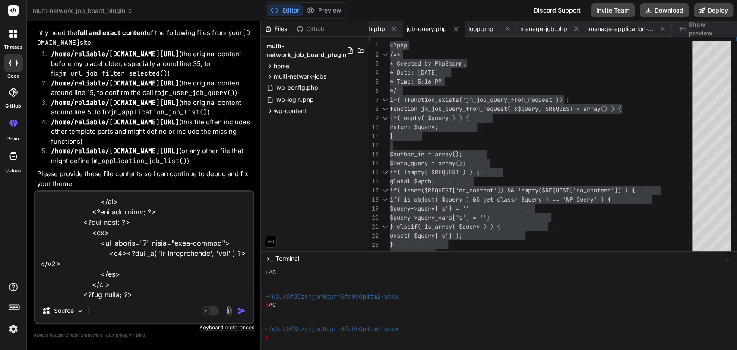
scroll to position [42904, 0]
paste textarea "<?php if (!function_exists('jm_job_template_loader')) : function jm_job_templat…"
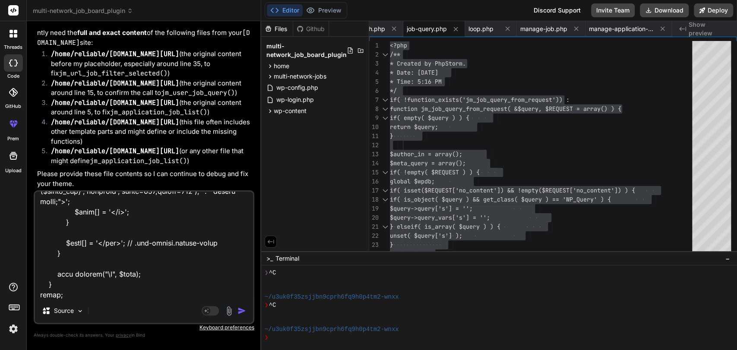
scroll to position [42931, 0]
click at [73, 298] on textarea at bounding box center [144, 245] width 218 height 107
click at [93, 279] on textarea at bounding box center [144, 245] width 218 height 107
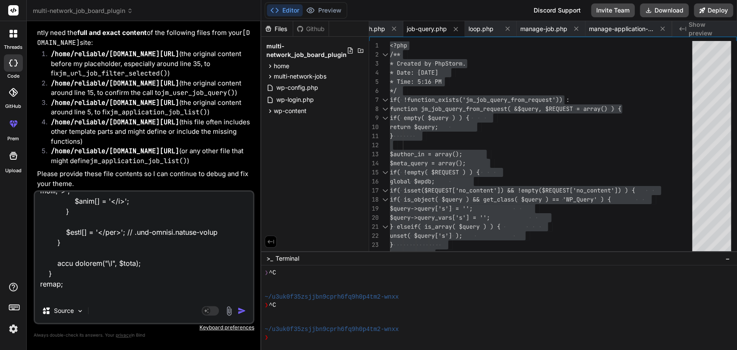
scroll to position [14588, 0]
click at [62, 289] on textarea at bounding box center [144, 245] width 218 height 107
paste textarea "<?php require_once NOO_FRAMEWORK . '/application/application-default-fields.php…"
click at [62, 289] on textarea at bounding box center [144, 245] width 218 height 107
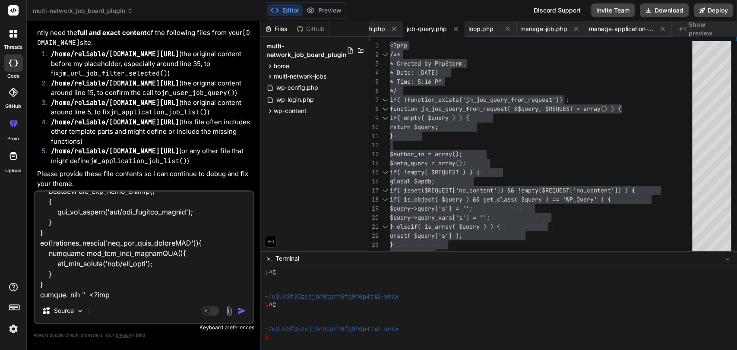
click at [240, 311] on img "button" at bounding box center [242, 311] width 9 height 9
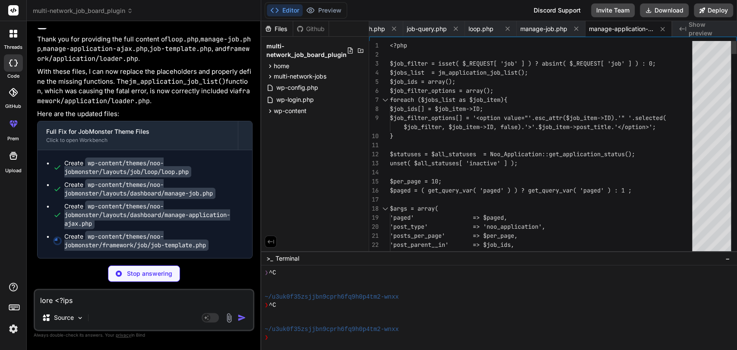
scroll to position [0, 0]
click at [550, 26] on span "manage-job.php" at bounding box center [544, 29] width 47 height 9
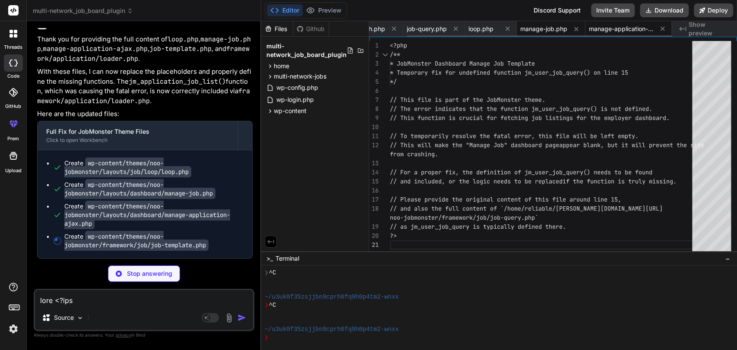
click at [615, 28] on span "manage-application-ajax.php" at bounding box center [621, 29] width 65 height 9
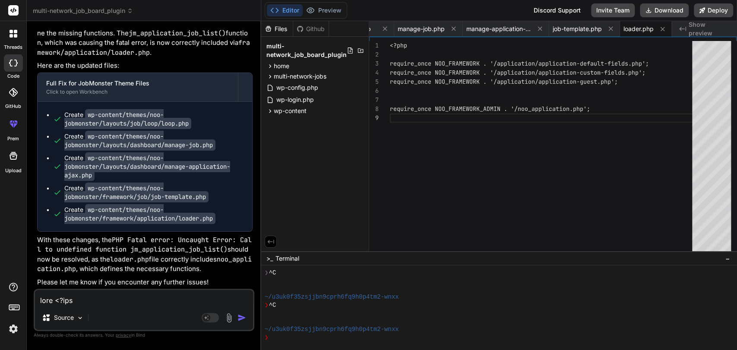
scroll to position [48210, 0]
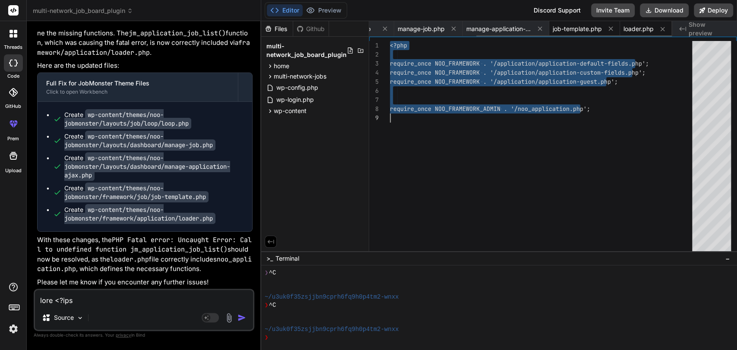
click at [579, 31] on span "job-template.php" at bounding box center [577, 29] width 49 height 9
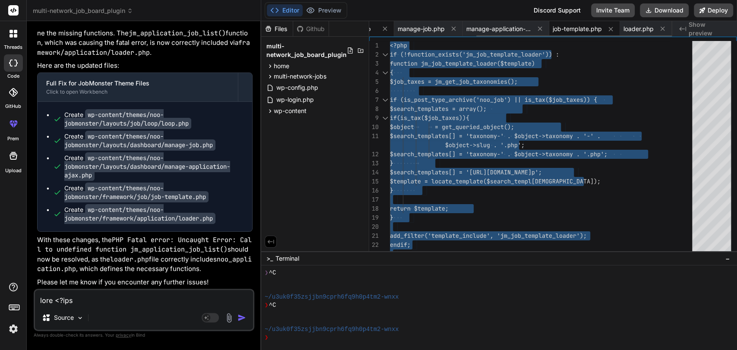
click at [370, 29] on span "loop.php" at bounding box center [358, 29] width 25 height 9
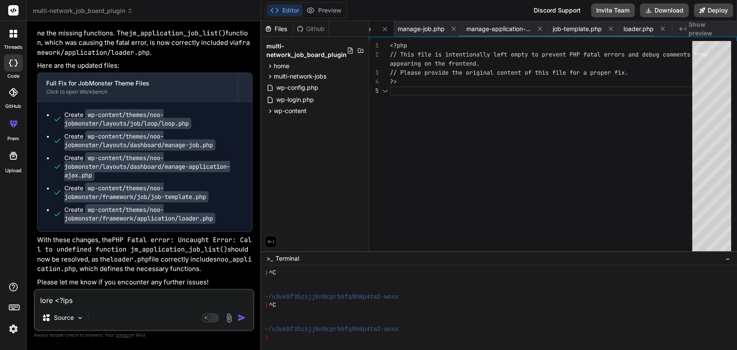
scroll to position [0, 139]
click at [376, 30] on span "loop.php" at bounding box center [384, 29] width 25 height 9
click at [51, 294] on textarea at bounding box center [144, 298] width 218 height 16
click at [449, 31] on span "manage-job.php" at bounding box center [447, 29] width 47 height 9
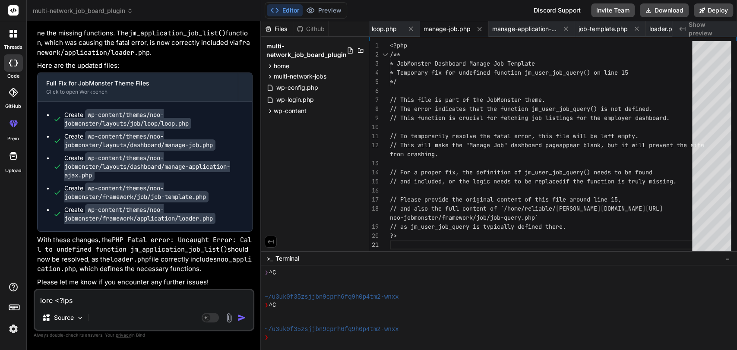
click at [445, 95] on div "<?php /** * JobMonster Dashboard Manage Job Template * [DEMOGRAPHIC_DATA] fix f…" at bounding box center [544, 148] width 308 height 215
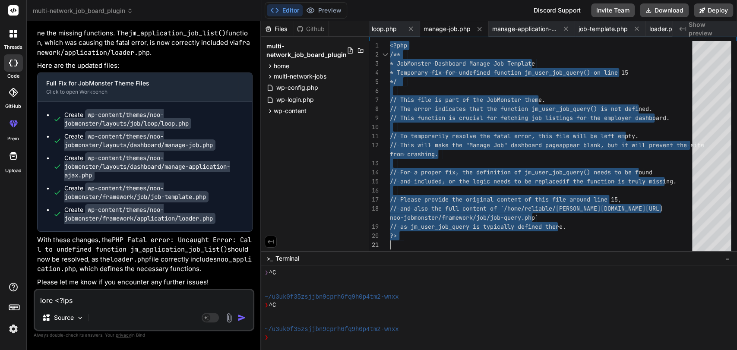
click at [76, 295] on textarea at bounding box center [144, 298] width 218 height 16
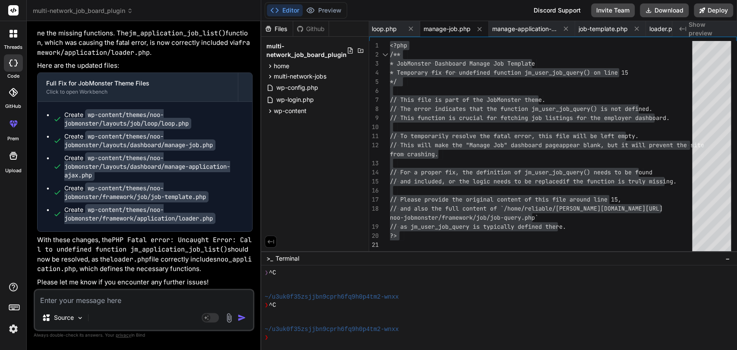
paste textarea "<?php /** * JobMonster Dashboard Manage Job Template * [DEMOGRAPHIC_DATA] fix f…"
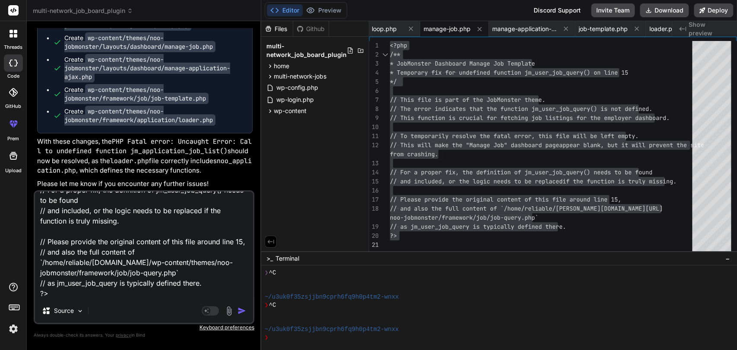
click at [241, 310] on img "button" at bounding box center [242, 311] width 9 height 9
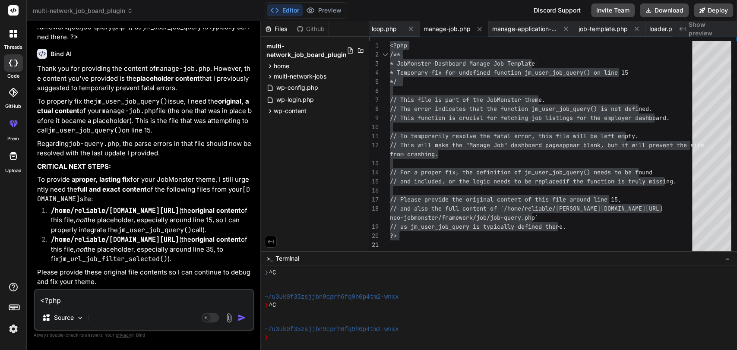
scroll to position [48681, 0]
click at [62, 302] on textarea "<?php /** * JobMonster Dashboard Manage Job Template * [DEMOGRAPHIC_DATA] fix f…" at bounding box center [144, 298] width 218 height 16
paste textarea "[[DATE] 12:05:20 UTC] MNJ Debug: Plugin multi-network-jobs.php loaded successfu…"
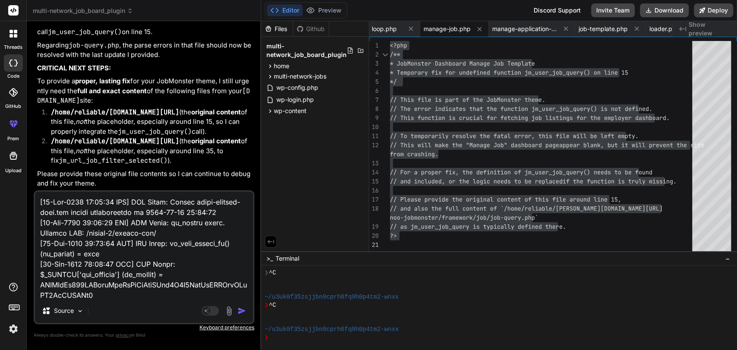
scroll to position [5920, 0]
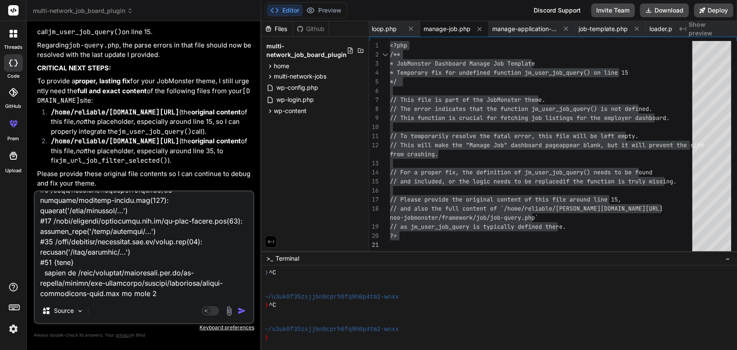
click at [62, 302] on div "Source Agent Mode. When this toggle is activated, AI automatically makes decisi…" at bounding box center [144, 257] width 221 height 134
click at [240, 314] on img "button" at bounding box center [242, 311] width 9 height 9
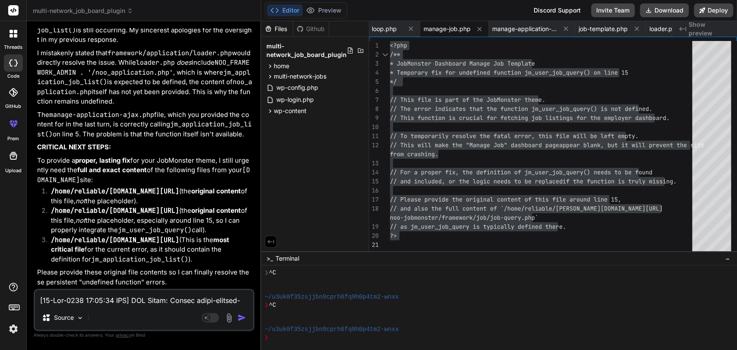
scroll to position [52106, 0]
click at [81, 303] on textarea at bounding box center [144, 298] width 218 height 16
click at [72, 295] on textarea at bounding box center [144, 298] width 218 height 16
paste textarea "<?php if (!class_exists('Noo_Application')) : class Noo_Application { public fu…"
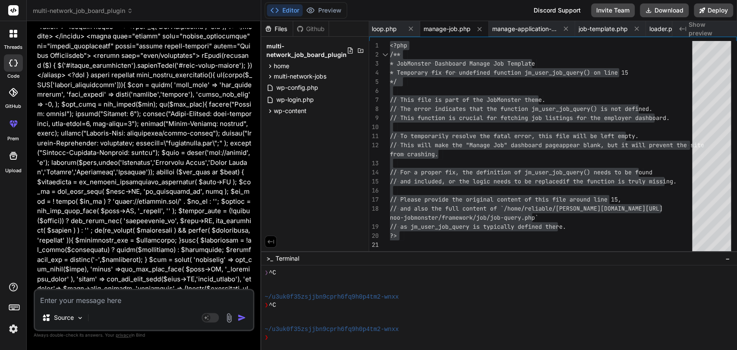
scroll to position [52367, 0]
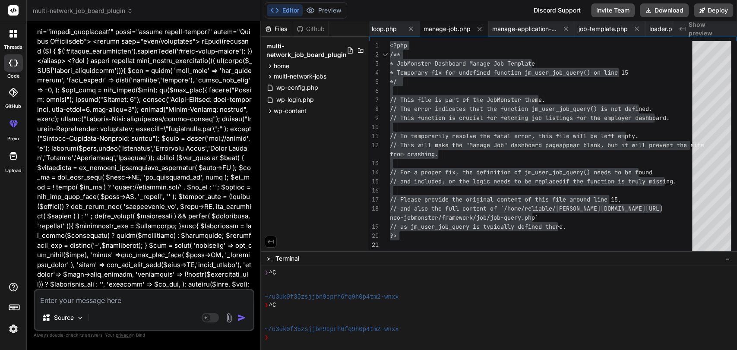
drag, startPoint x: 72, startPoint y: 295, endPoint x: 77, endPoint y: 295, distance: 5.7
click at [77, 295] on textarea at bounding box center [144, 298] width 218 height 16
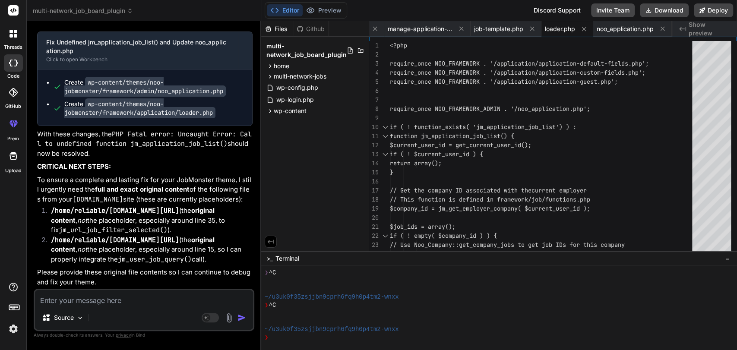
scroll to position [58335, 0]
click at [628, 29] on span "noo_application.php" at bounding box center [625, 29] width 57 height 9
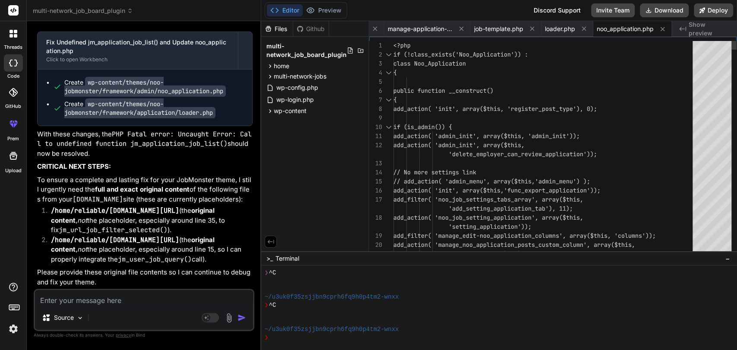
scroll to position [0, 0]
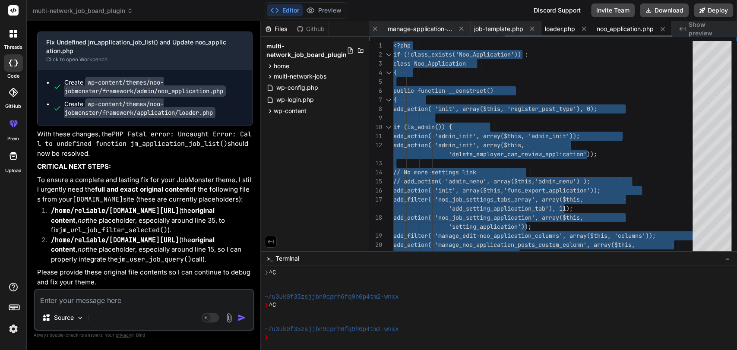
click at [556, 29] on span "loader.php" at bounding box center [560, 29] width 30 height 9
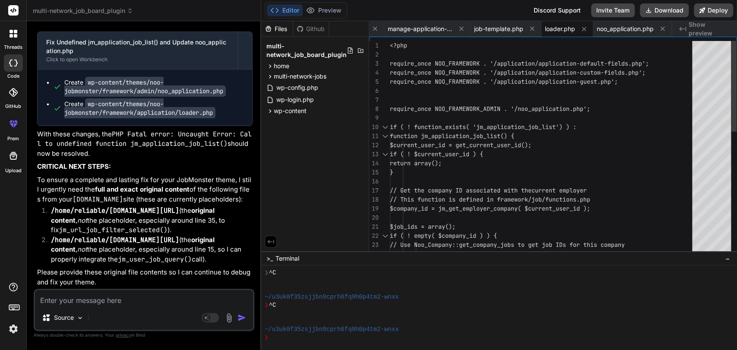
click at [508, 73] on div "<?php require_once NOO_FRAMEWORK . '/application/applica tion-default-fields.ph…" at bounding box center [544, 295] width 308 height 508
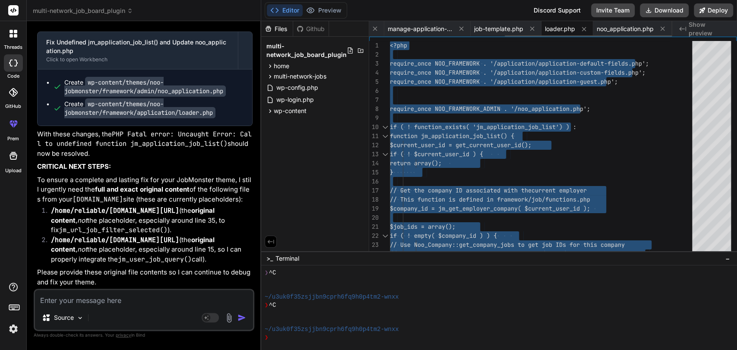
click at [561, 29] on span "loader.php" at bounding box center [560, 29] width 30 height 9
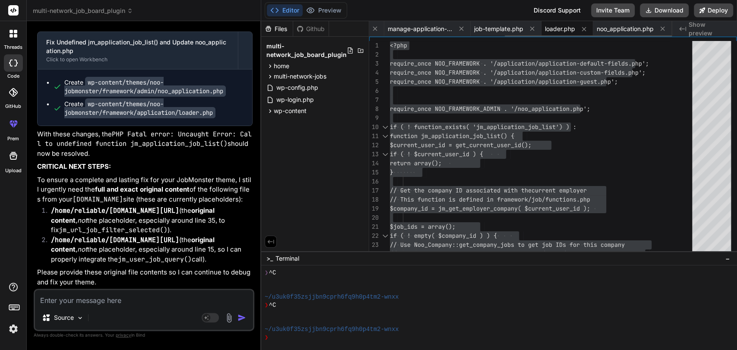
click at [561, 29] on span "loader.php" at bounding box center [560, 29] width 30 height 9
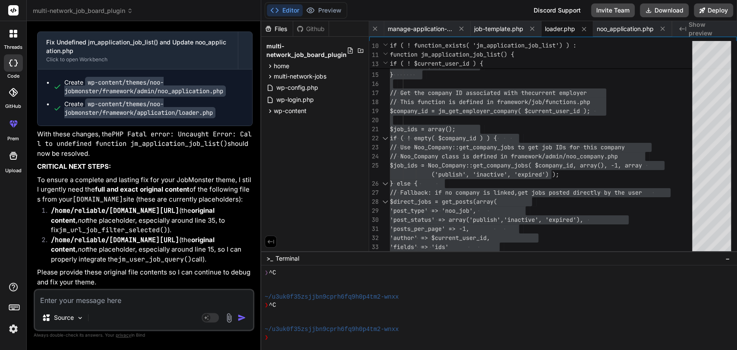
scroll to position [58452, 0]
click at [90, 301] on textarea at bounding box center [144, 298] width 218 height 16
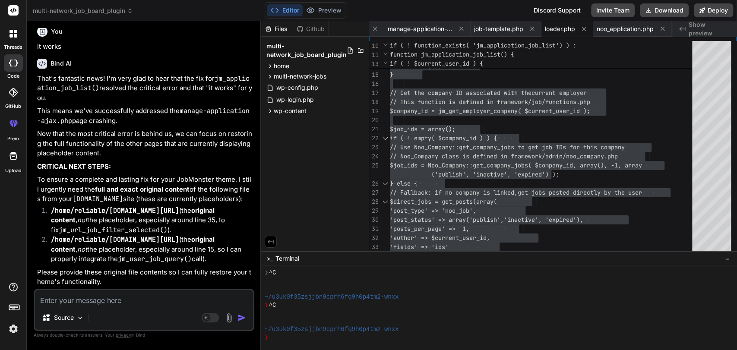
scroll to position [58766, 0]
paste textarea "<?php /** * JobMonster Dashboard Manage Job Template * [DEMOGRAPHIC_DATA] fix f…"
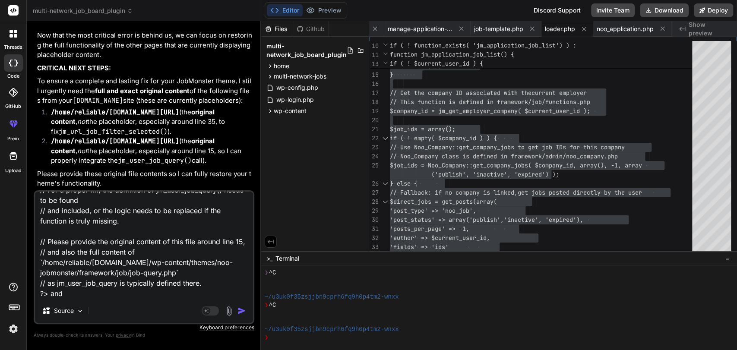
paste textarea "<?php // This file is intentionally left empty to prevent PHP fatal errors and …"
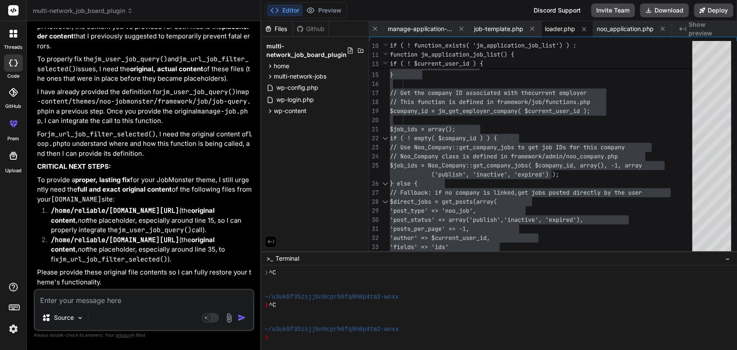
scroll to position [59279, 0]
click at [76, 297] on textarea at bounding box center [144, 298] width 218 height 16
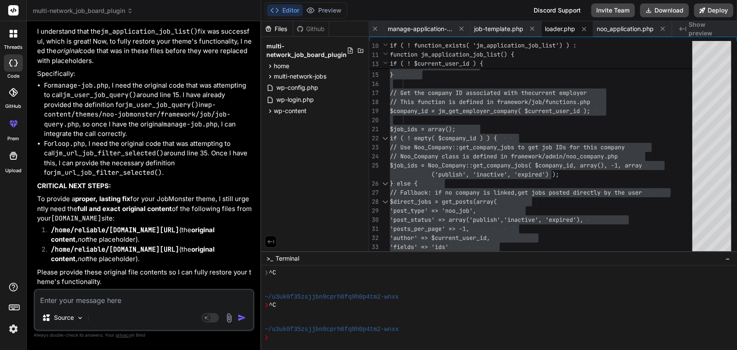
scroll to position [59663, 0]
click at [70, 299] on textarea at bounding box center [144, 298] width 218 height 16
paste textarea "<?php /** * JobMonster Job Loop Template * Fix for undefined function jm_url_jo…"
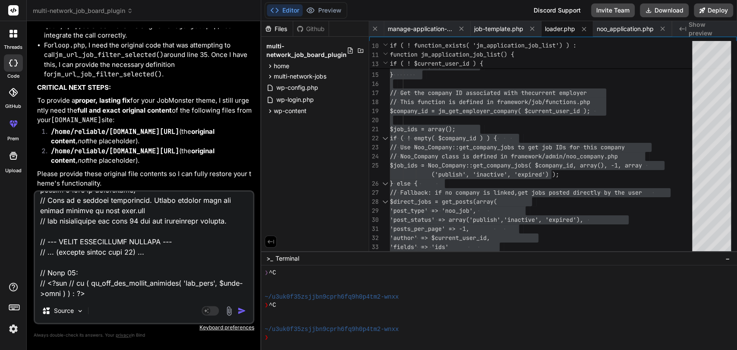
scroll to position [59761, 0]
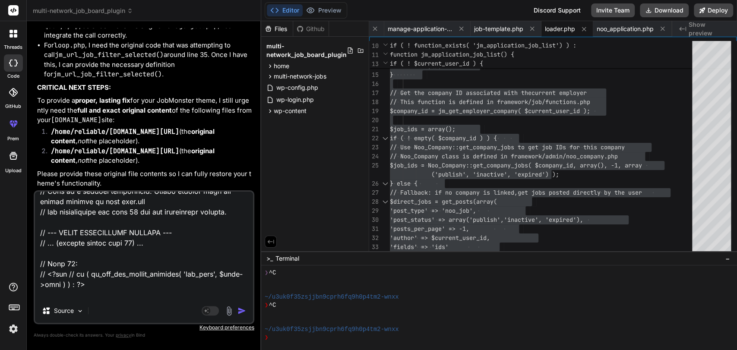
paste textarea "<?php $current_user = wp_get_current_user(); $status_filter = isset($_REQUEST['…"
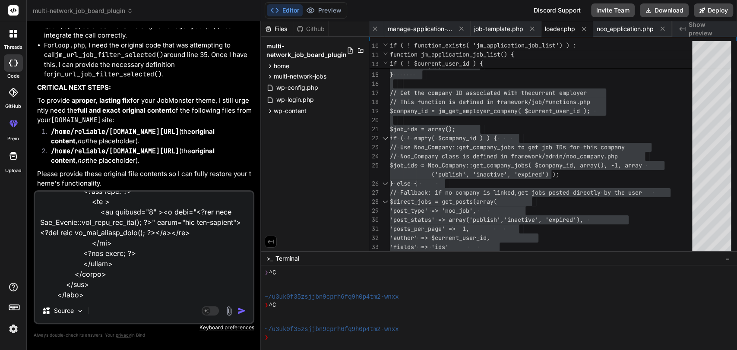
click at [238, 314] on img "button" at bounding box center [242, 311] width 9 height 9
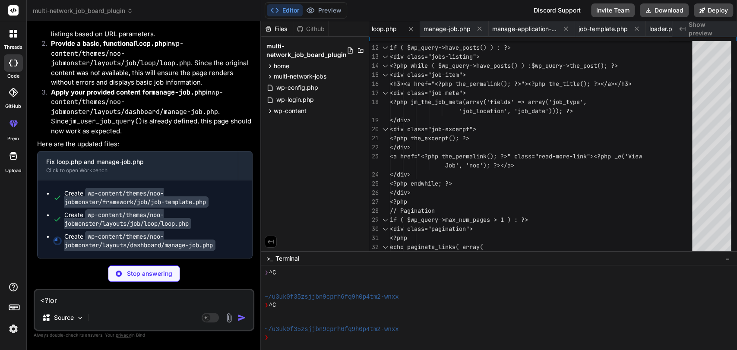
scroll to position [61844, 0]
click at [384, 29] on span "loop.php" at bounding box center [384, 29] width 25 height 9
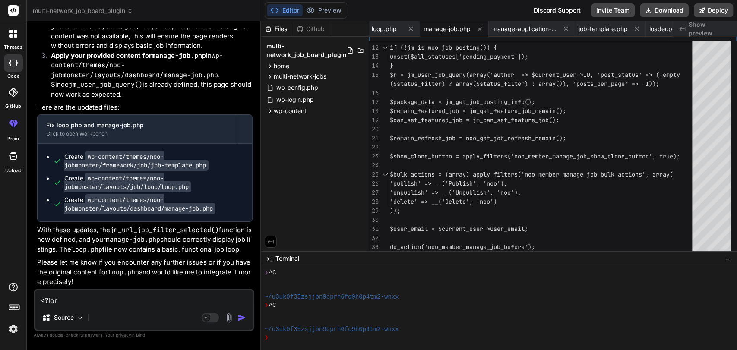
scroll to position [61881, 0]
click at [596, 30] on span "job-template.php" at bounding box center [603, 29] width 49 height 9
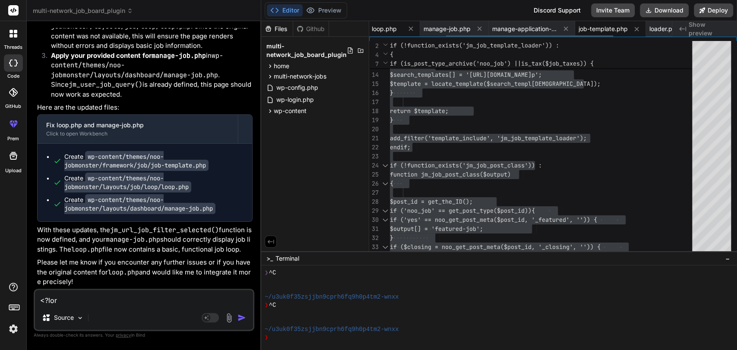
click at [384, 29] on span "loop.php" at bounding box center [384, 29] width 25 height 9
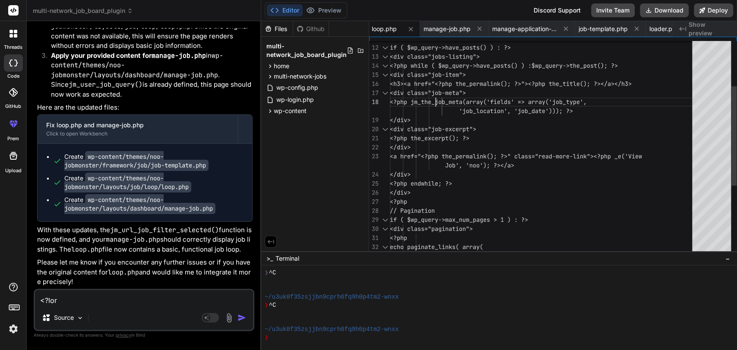
click at [439, 98] on div "if ( $wp_query->have_posts() ) : ?> <div class="jobs-listing"> <?php while ( $w…" at bounding box center [544, 174] width 308 height 463
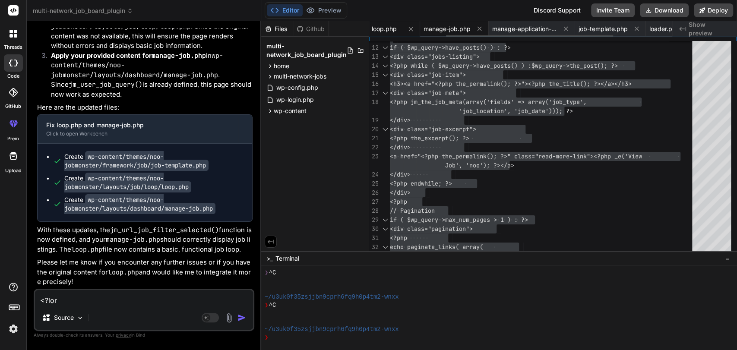
click at [455, 30] on span "manage-job.php" at bounding box center [447, 29] width 47 height 9
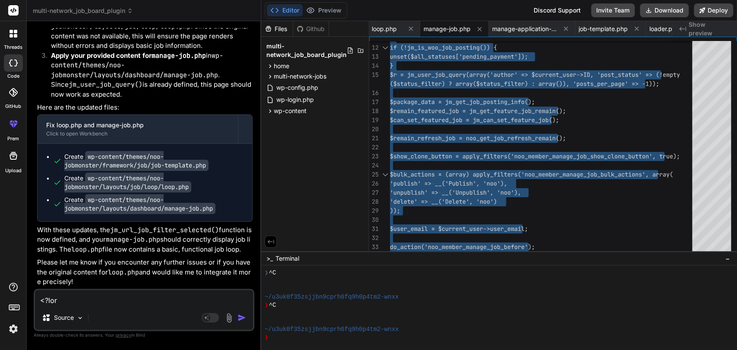
click at [56, 300] on textarea at bounding box center [144, 298] width 218 height 16
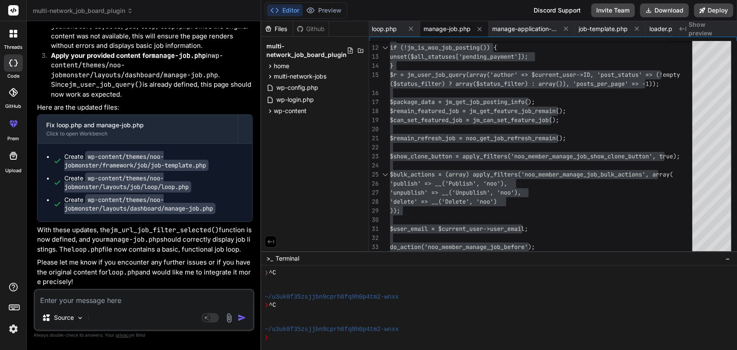
paste textarea "[[DATE] 12:30:57 UTC] MNJ Debug: Plugin multi-network-jobs.php loaded successfu…"
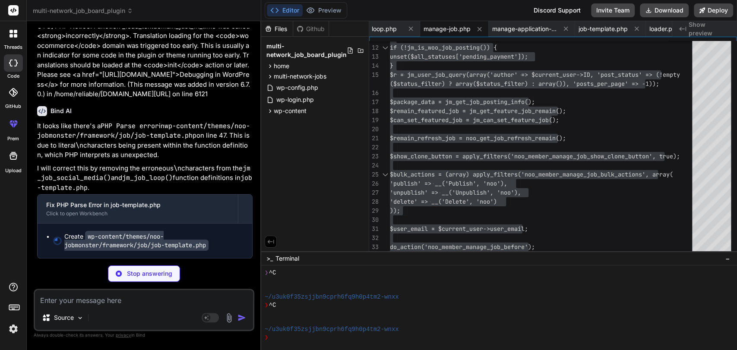
scroll to position [62236, 0]
click at [97, 232] on code "wp-content/themes/noo-jobmonster/framework/job/job-template.php" at bounding box center [136, 241] width 144 height 20
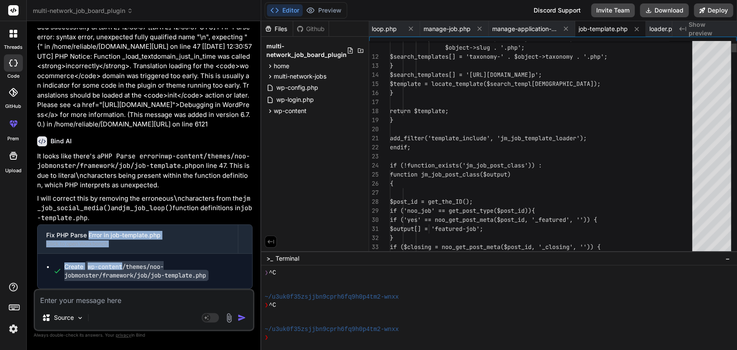
scroll to position [62206, 0]
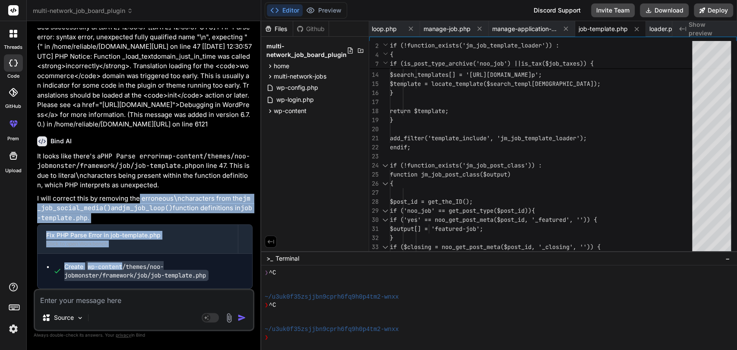
drag, startPoint x: 97, startPoint y: 232, endPoint x: 143, endPoint y: 195, distance: 59.1
click at [143, 195] on div "It looks like there's a PHP Parse error in wp-content/themes/noo-jobmonster/fra…" at bounding box center [145, 221] width 216 height 138
click at [173, 211] on code "jm_job_loop()" at bounding box center [147, 208] width 51 height 9
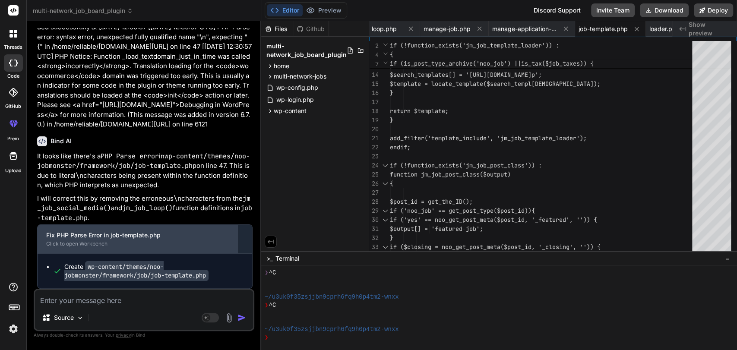
click at [165, 245] on div "Click to open Workbench" at bounding box center [137, 244] width 183 height 7
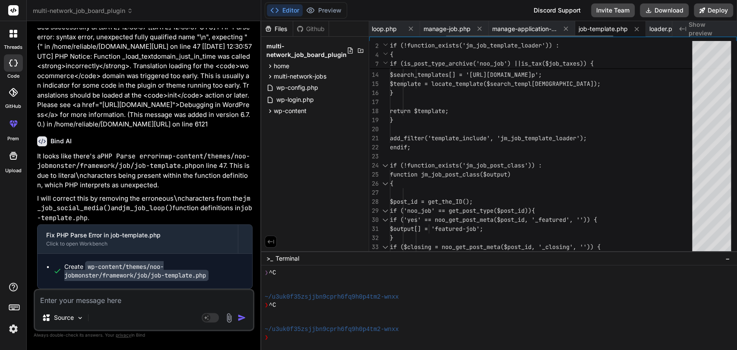
click at [597, 27] on span "job-template.php" at bounding box center [603, 29] width 49 height 9
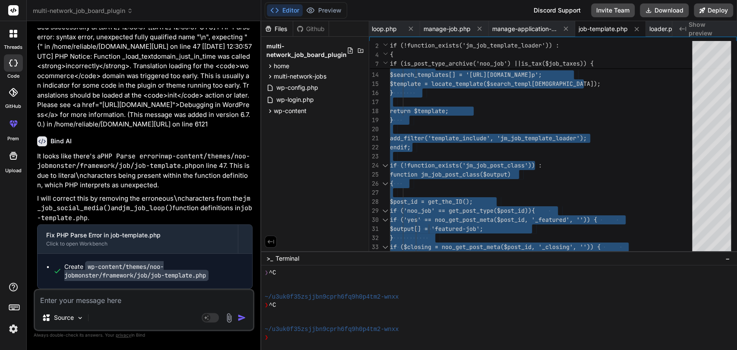
click at [80, 299] on textarea at bounding box center [144, 298] width 218 height 16
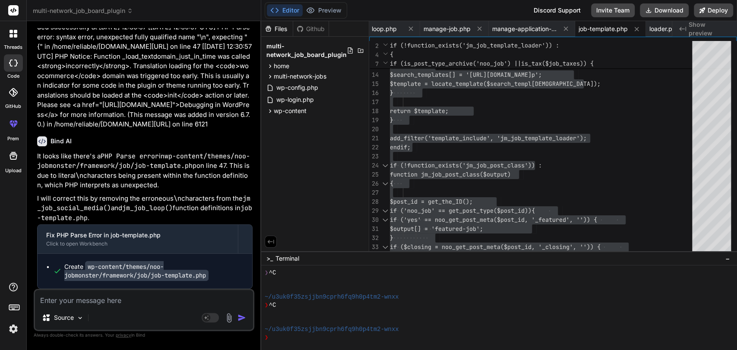
paste textarea "[[DATE] 12:30:57 UTC] MNJ Debug: Plugin multi-network-jobs.php loaded successfu…"
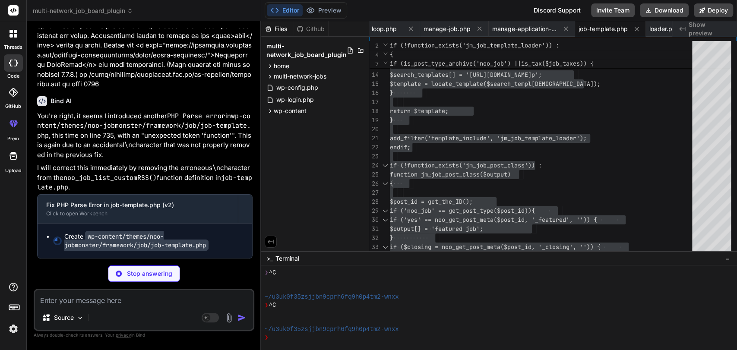
scroll to position [62978, 0]
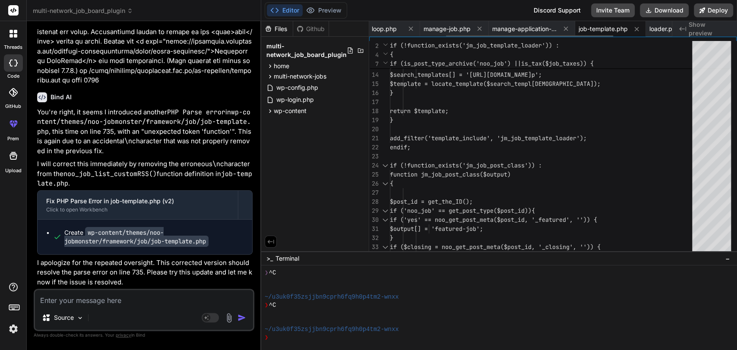
click at [600, 29] on span "job-template.php" at bounding box center [603, 29] width 49 height 9
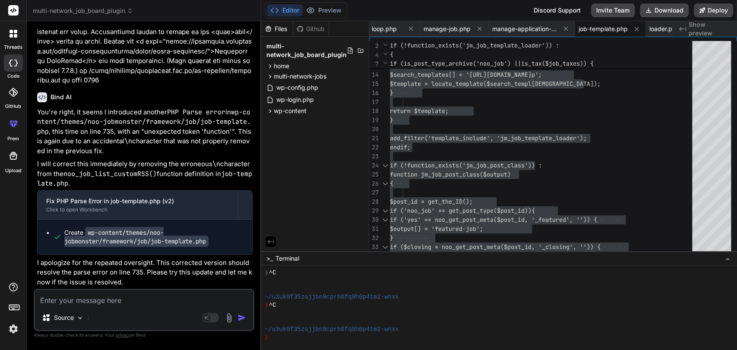
click at [96, 303] on textarea at bounding box center [144, 298] width 218 height 16
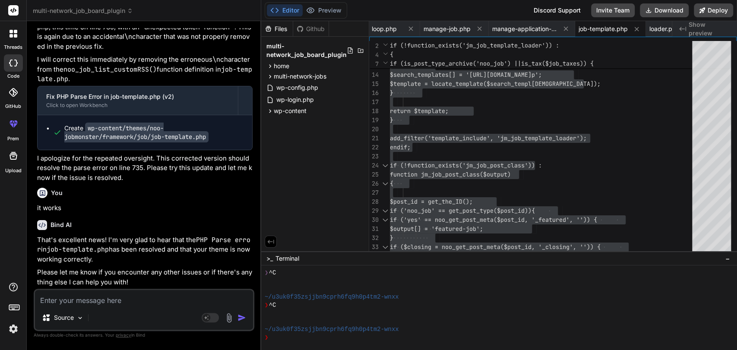
scroll to position [63087, 0]
click at [98, 298] on textarea at bounding box center [144, 298] width 218 height 16
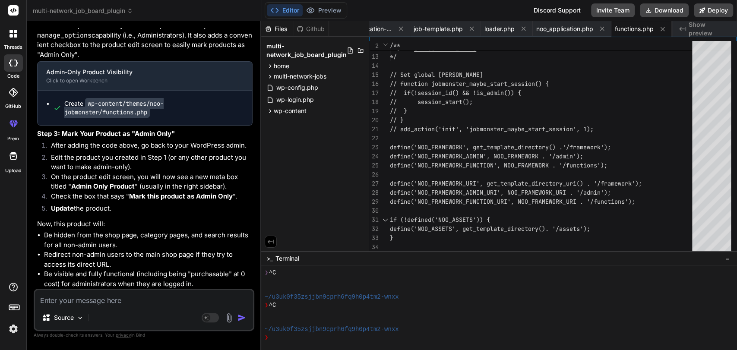
scroll to position [63629, 0]
click at [138, 118] on code "wp-content/themes/noo-jobmonster/functions.php" at bounding box center [113, 108] width 99 height 20
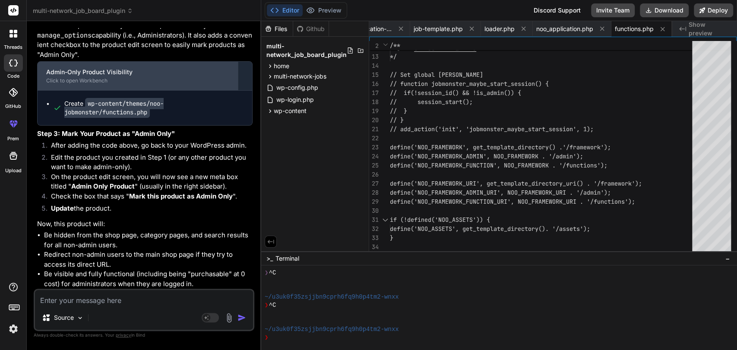
scroll to position [63432, 0]
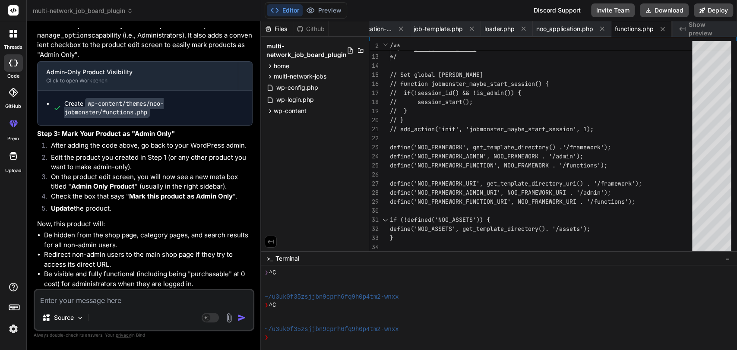
drag, startPoint x: 149, startPoint y: 132, endPoint x: 237, endPoint y: 136, distance: 87.3
copy li "Admin-Only Premium Service"
click at [121, 232] on li "Be hidden from the shop page, category pages, and search results for all non-ad…" at bounding box center [148, 240] width 209 height 19
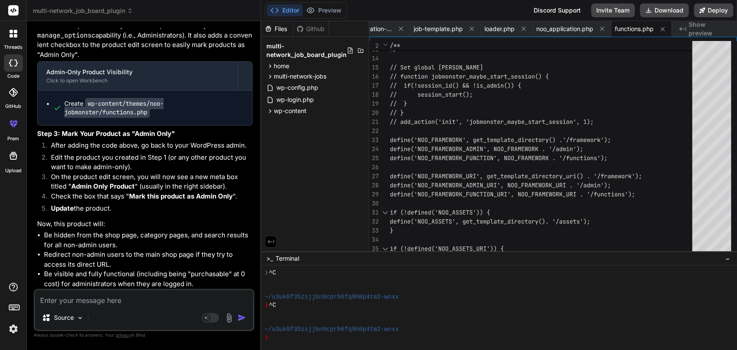
scroll to position [63681, 0]
click at [631, 29] on span "functions.php" at bounding box center [634, 29] width 39 height 9
click at [625, 29] on span "functions.php" at bounding box center [634, 29] width 39 height 9
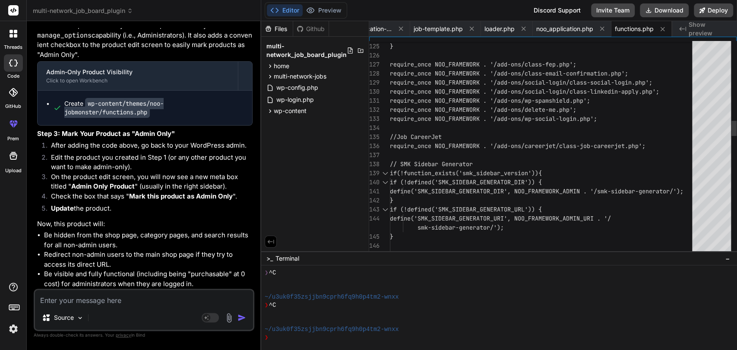
scroll to position [0, 0]
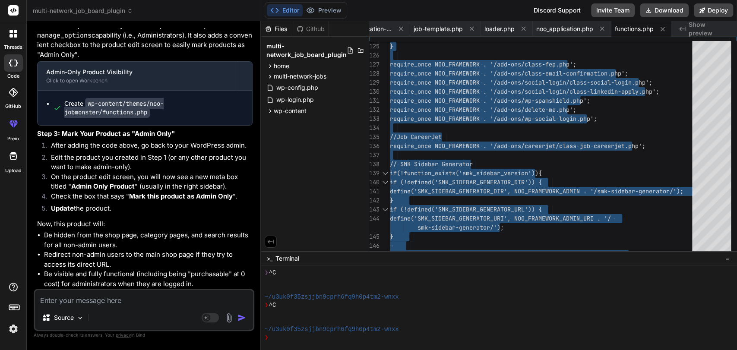
scroll to position [63616, 0]
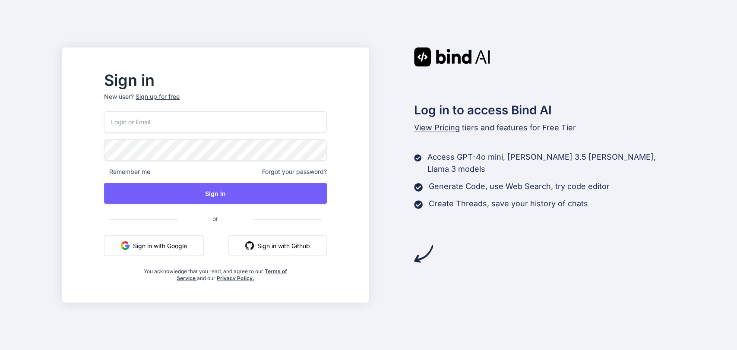
click at [187, 244] on button "Sign in with Google" at bounding box center [154, 245] width 100 height 21
